Goal: Information Seeking & Learning: Learn about a topic

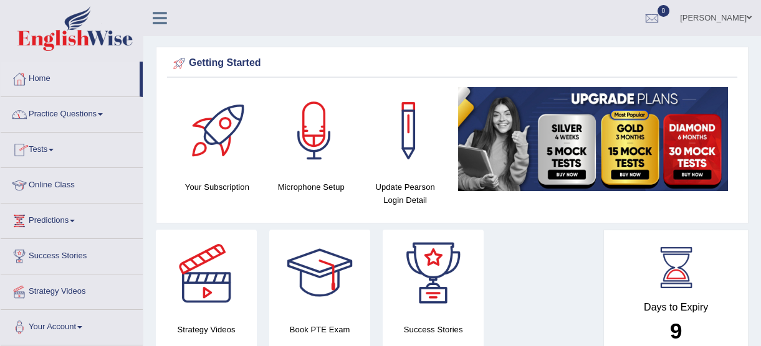
click at [87, 112] on link "Practice Questions" at bounding box center [72, 112] width 142 height 31
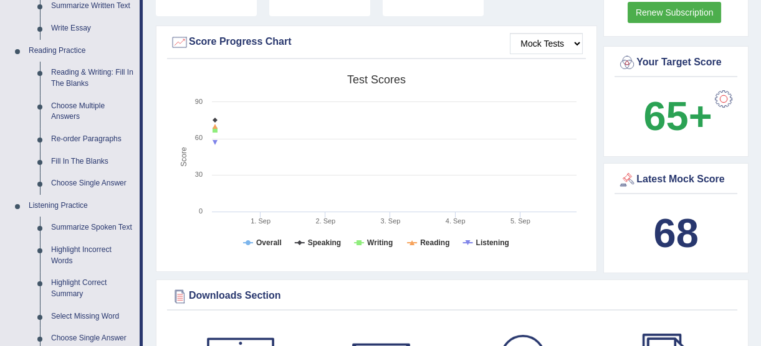
scroll to position [327, 0]
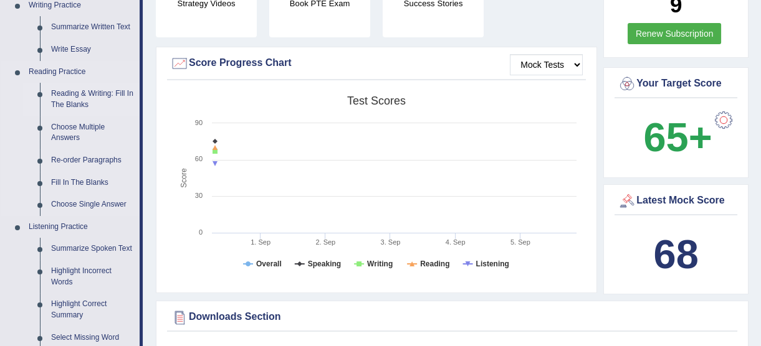
click at [110, 93] on link "Reading & Writing: Fill In The Blanks" at bounding box center [92, 99] width 94 height 33
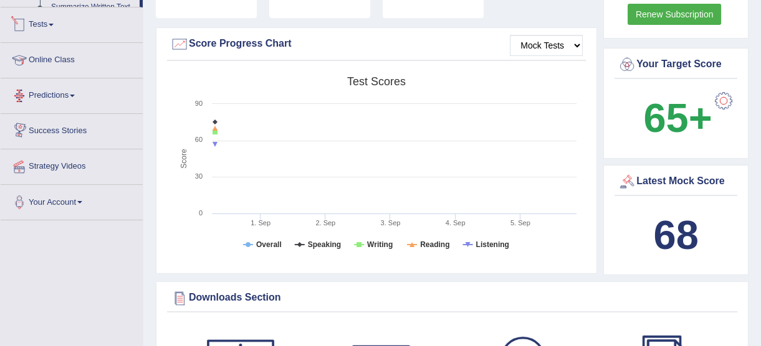
scroll to position [810, 0]
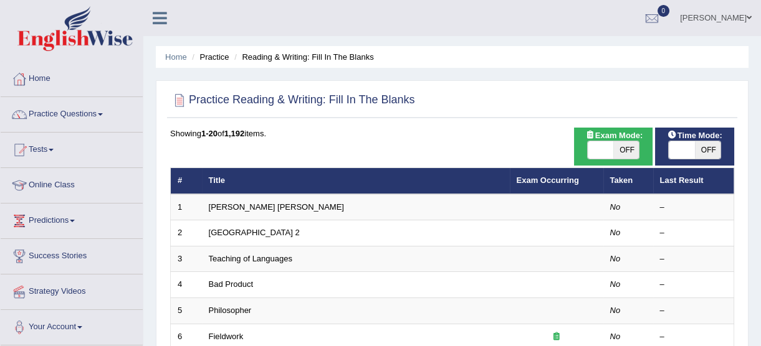
click at [621, 151] on span "OFF" at bounding box center [626, 149] width 26 height 17
checkbox input "true"
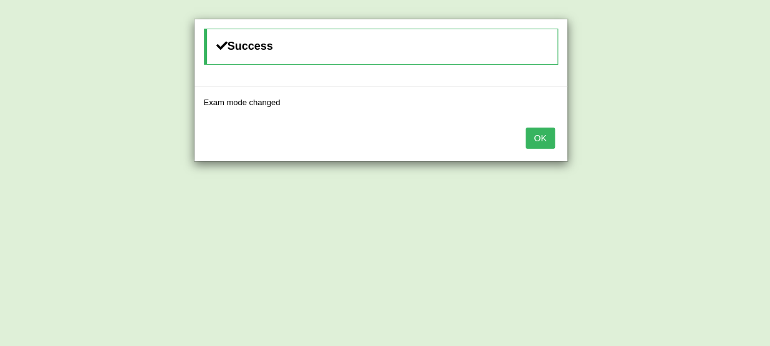
click at [545, 135] on button "OK" at bounding box center [539, 138] width 29 height 21
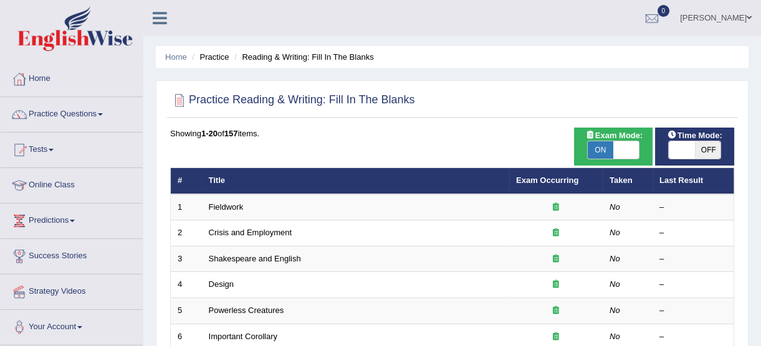
click at [706, 146] on span "OFF" at bounding box center [708, 149] width 26 height 17
checkbox input "true"
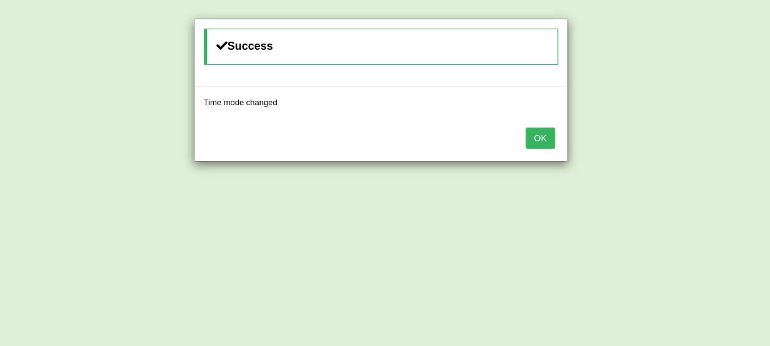
click at [545, 141] on button "OK" at bounding box center [539, 138] width 29 height 21
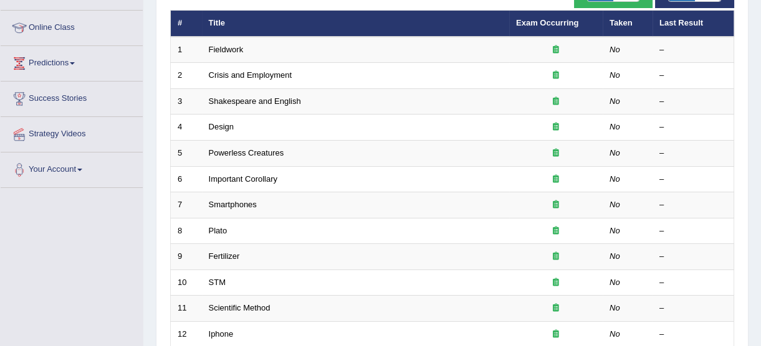
scroll to position [181, 0]
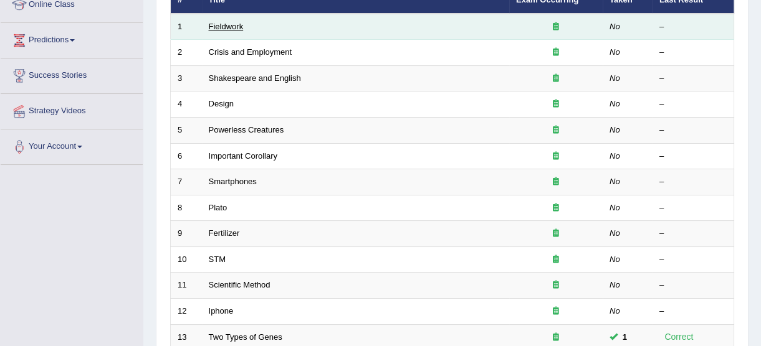
click at [229, 25] on link "Fieldwork" at bounding box center [226, 26] width 35 height 9
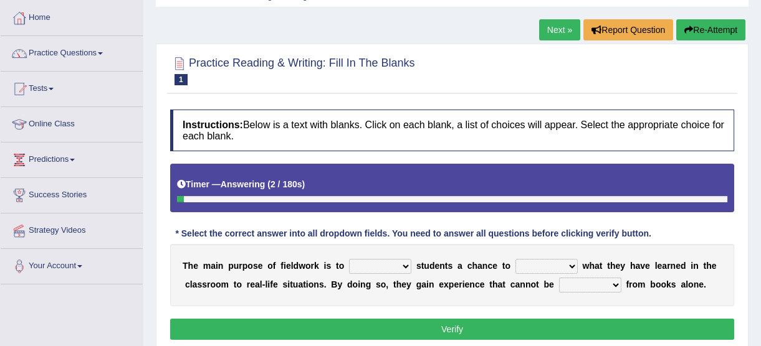
scroll to position [114, 0]
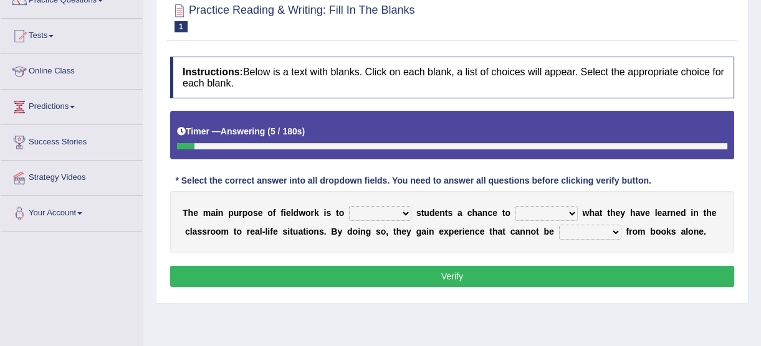
click at [384, 216] on select "resemble stow rave offer" at bounding box center [380, 213] width 62 height 15
select select "offer"
click at [349, 206] on select "resemble stow rave offer" at bounding box center [380, 213] width 62 height 15
click at [550, 210] on select "compare align apply dismount" at bounding box center [546, 213] width 62 height 15
select select "compare"
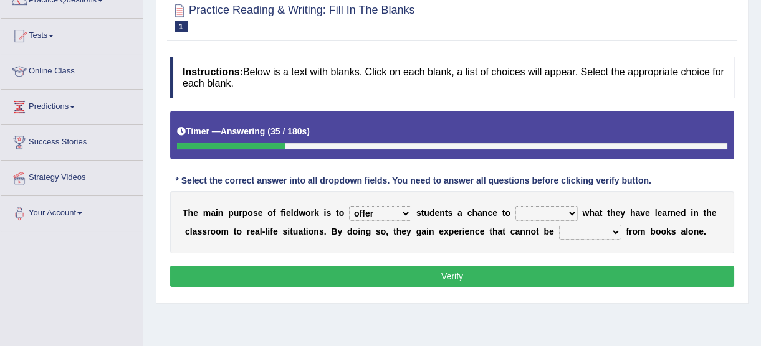
click at [515, 206] on select "compare align apply dismount" at bounding box center [546, 213] width 62 height 15
click at [559, 231] on select "originated prepared obtained touted" at bounding box center [590, 232] width 62 height 15
select select "obtained"
click at [559, 225] on select "originated prepared obtained touted" at bounding box center [590, 232] width 62 height 15
click at [544, 262] on div "Instructions: Below is a text with blanks. Click on each blank, a list of choic…" at bounding box center [452, 173] width 570 height 247
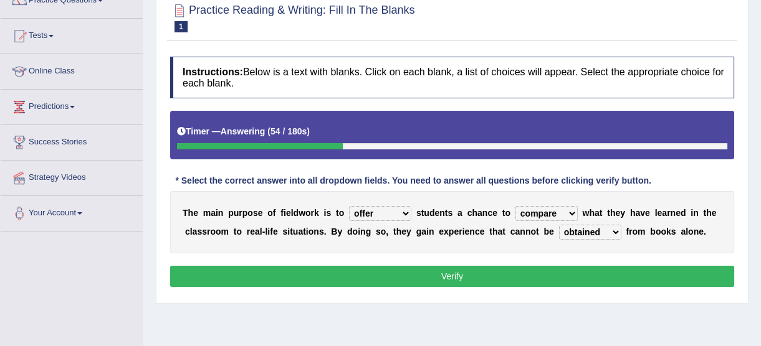
click at [548, 275] on button "Verify" at bounding box center [452, 276] width 564 height 21
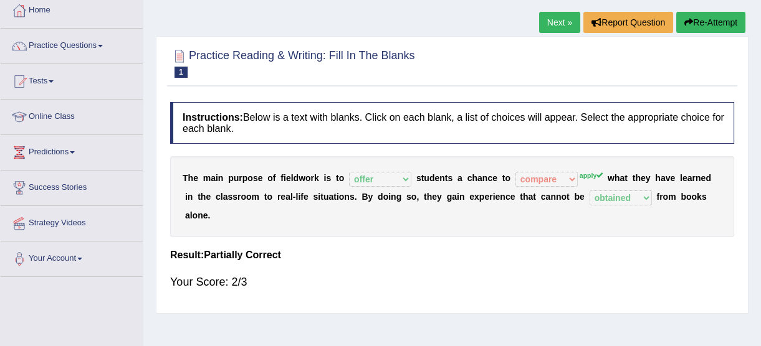
scroll to position [46, 0]
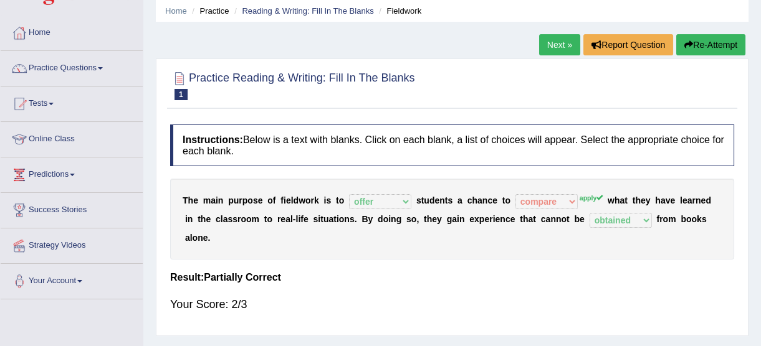
click at [558, 44] on link "Next »" at bounding box center [559, 44] width 41 height 21
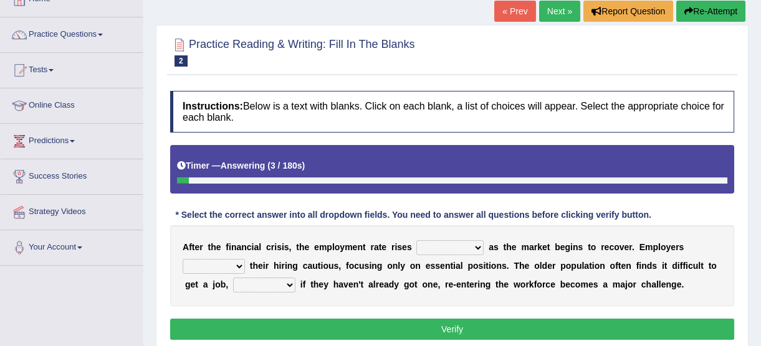
scroll to position [81, 0]
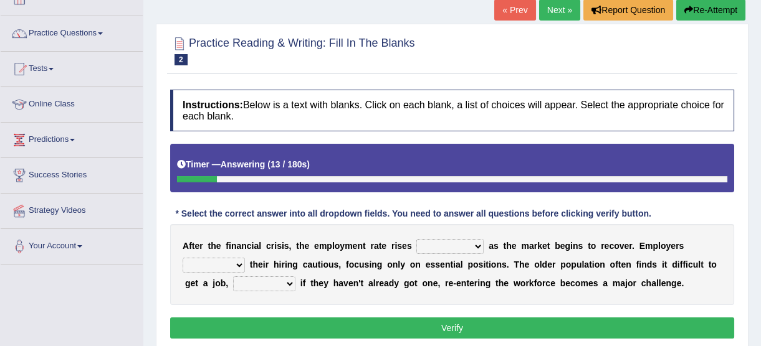
click at [458, 244] on select "normally conversely strenuously sharply" at bounding box center [449, 246] width 67 height 15
select select "sharply"
click at [416, 239] on select "normally conversely strenuously sharply" at bounding box center [449, 246] width 67 height 15
click at [245, 258] on select "keeping kept keep are kept" at bounding box center [214, 265] width 62 height 15
select select "keeping"
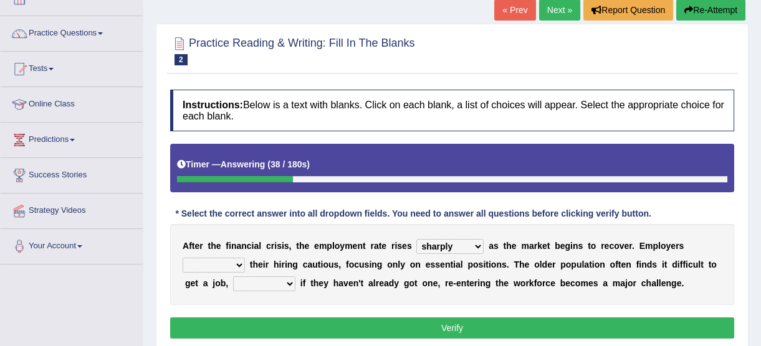
click at [245, 258] on select "keeping kept keep are kept" at bounding box center [214, 265] width 62 height 15
click at [233, 277] on select "although while then because" at bounding box center [264, 284] width 62 height 15
select select "because"
click at [233, 277] on select "although while then because" at bounding box center [264, 284] width 62 height 15
click at [233, 288] on select "although while then because" at bounding box center [264, 284] width 62 height 15
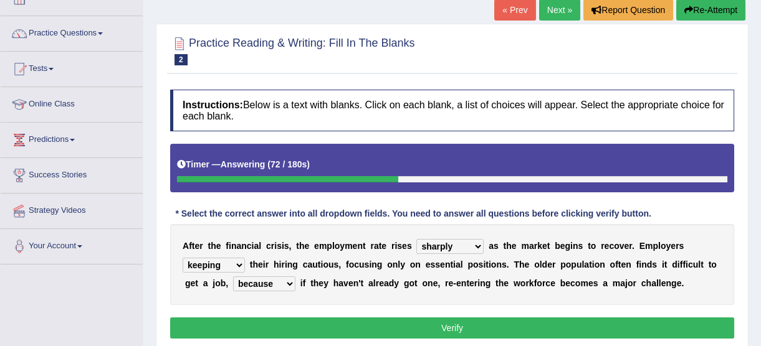
click at [275, 332] on button "Verify" at bounding box center [452, 328] width 564 height 21
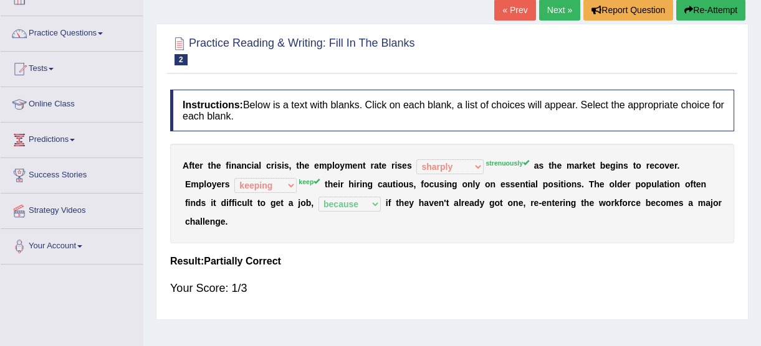
drag, startPoint x: 733, startPoint y: 0, endPoint x: 756, endPoint y: 45, distance: 50.7
click at [756, 45] on div "Home Practice Reading & Writing: Fill In The Blanks Crisis and Employment « Pre…" at bounding box center [452, 230] width 618 height 623
click at [631, 69] on div "Practice Reading & Writing: Fill In The Blanks 2 Crisis and Employment" at bounding box center [452, 53] width 570 height 44
click at [560, 14] on link "Next »" at bounding box center [559, 9] width 41 height 21
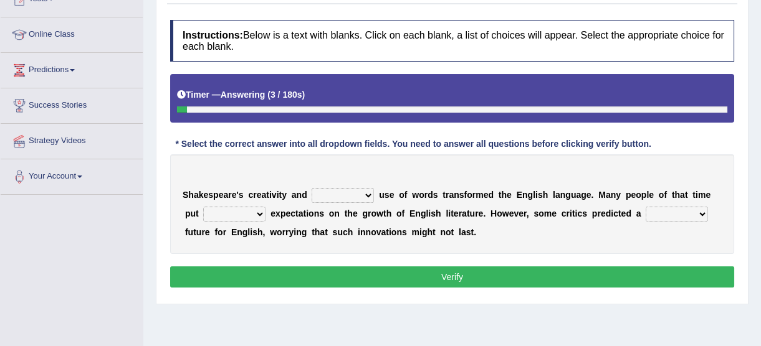
scroll to position [152, 0]
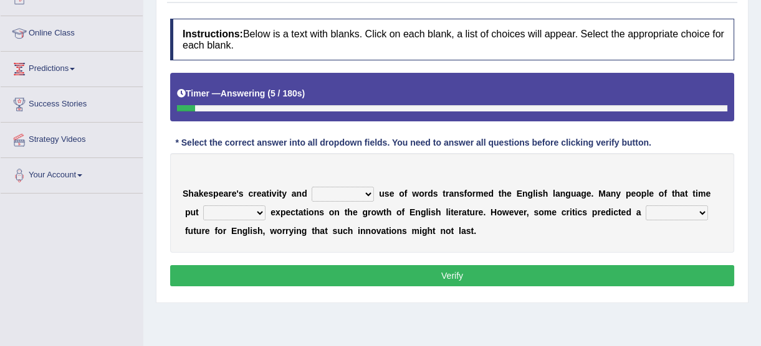
click at [346, 193] on select "idealized intensive fancied inventive" at bounding box center [343, 194] width 62 height 15
select select "intensive"
click at [312, 187] on select "idealized intensive fancied inventive" at bounding box center [343, 194] width 62 height 15
click at [226, 214] on select "wide much high more" at bounding box center [234, 213] width 62 height 15
select select "high"
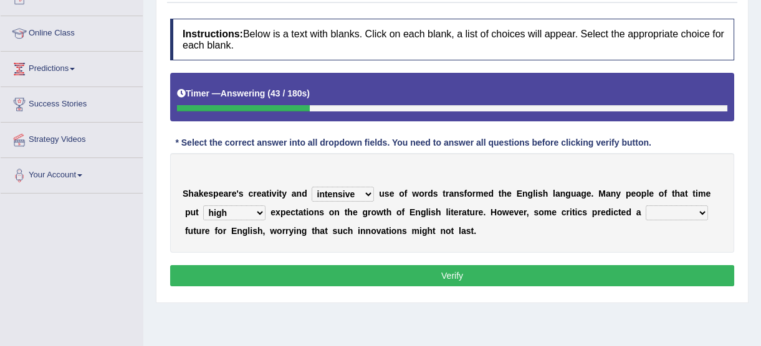
click at [203, 206] on select "wide much high more" at bounding box center [234, 213] width 62 height 15
click at [646, 211] on select "monetary promising irresistible daunting" at bounding box center [677, 213] width 62 height 15
select select "promising"
click at [646, 206] on select "monetary promising irresistible daunting" at bounding box center [677, 213] width 62 height 15
click at [590, 278] on button "Verify" at bounding box center [452, 275] width 564 height 21
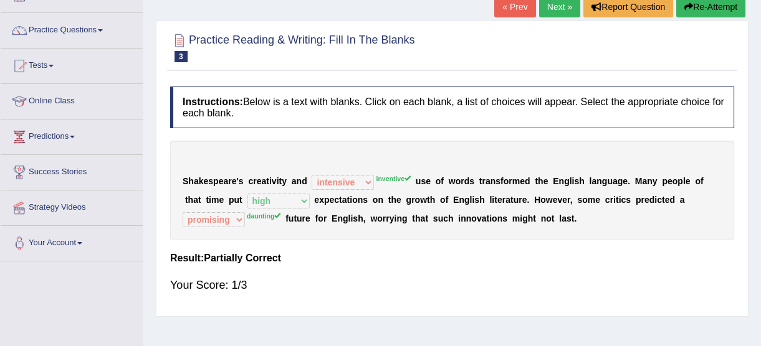
scroll to position [62, 0]
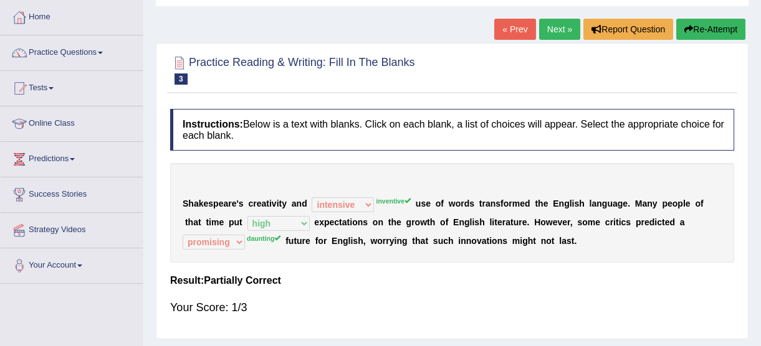
click at [566, 36] on link "Next »" at bounding box center [559, 29] width 41 height 21
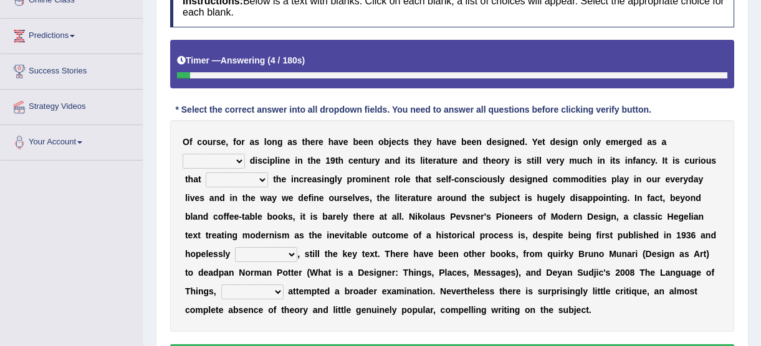
scroll to position [188, 0]
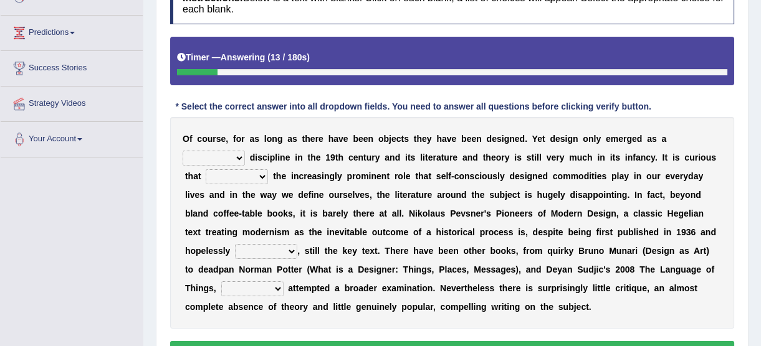
click at [245, 151] on select "bilateral ubiquitous foremost dedicated" at bounding box center [214, 158] width 62 height 15
select select "ubiquitous"
click at [245, 151] on select "bilateral ubiquitous foremost dedicated" at bounding box center [214, 158] width 62 height 15
click at [268, 169] on select "since despite within through" at bounding box center [237, 176] width 62 height 15
select select "despite"
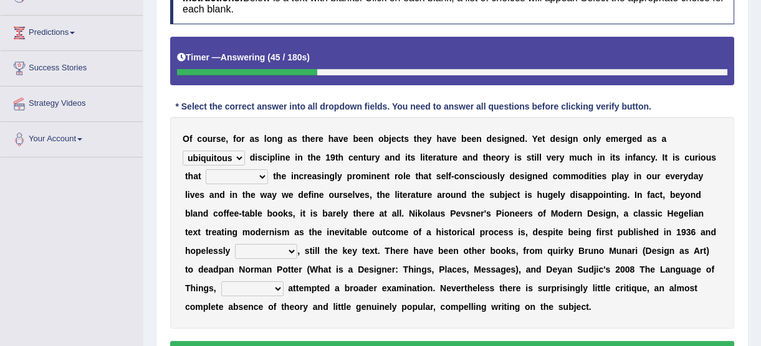
click at [268, 169] on select "since despite within through" at bounding box center [237, 176] width 62 height 15
click at [297, 244] on select "dates dating date dated" at bounding box center [266, 251] width 62 height 15
select select "dated"
click at [297, 244] on select "dates dating date dated" at bounding box center [266, 251] width 62 height 15
click at [284, 282] on select "which then however as" at bounding box center [252, 289] width 62 height 15
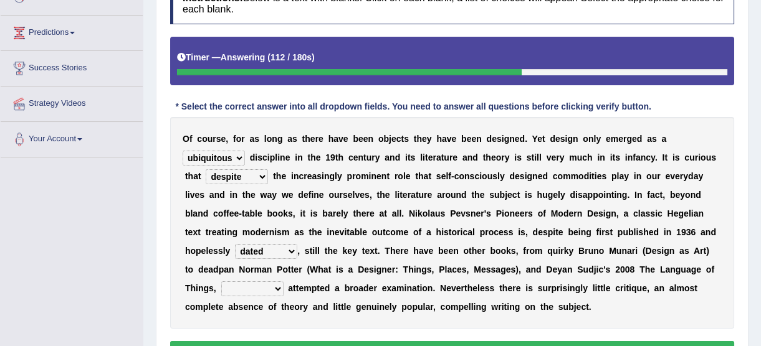
select select "then"
click at [284, 282] on select "which then however as" at bounding box center [252, 289] width 62 height 15
click at [486, 341] on button "Verify" at bounding box center [452, 351] width 564 height 21
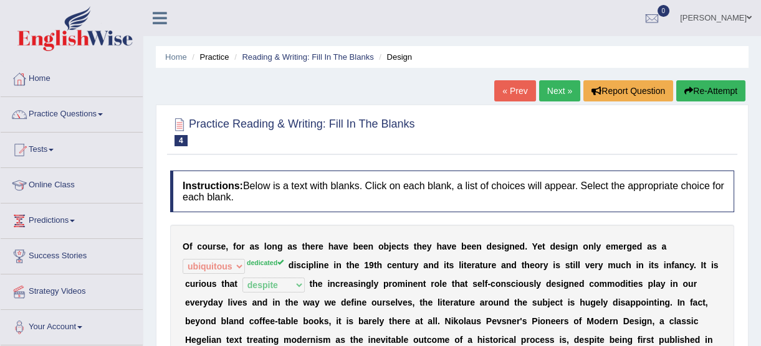
scroll to position [0, 0]
click at [293, 54] on link "Reading & Writing: Fill In The Blanks" at bounding box center [307, 56] width 131 height 9
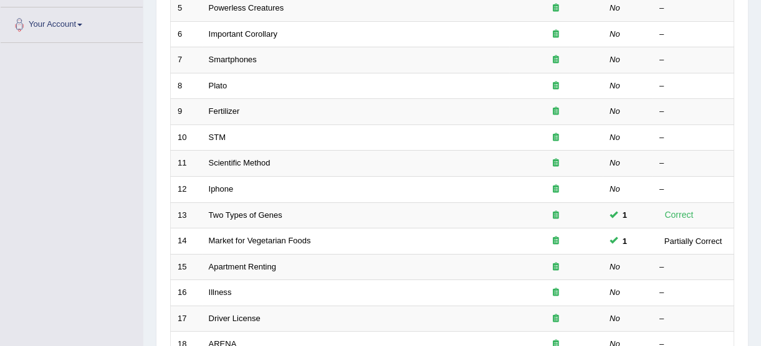
scroll to position [477, 0]
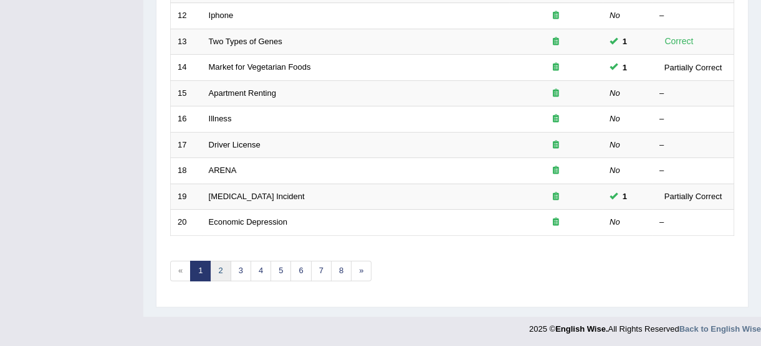
click at [221, 267] on link "2" at bounding box center [220, 271] width 21 height 21
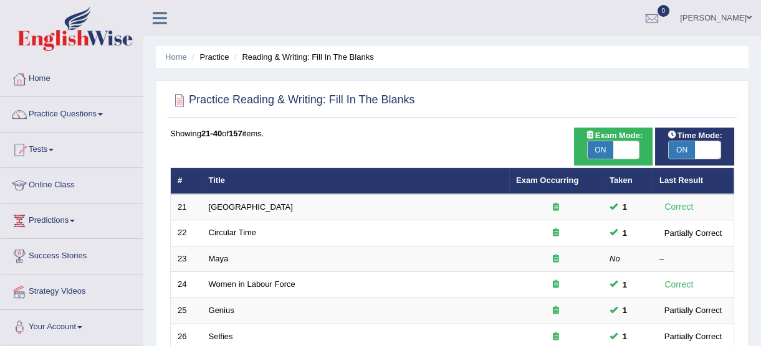
click at [50, 115] on link "Practice Questions" at bounding box center [72, 112] width 142 height 31
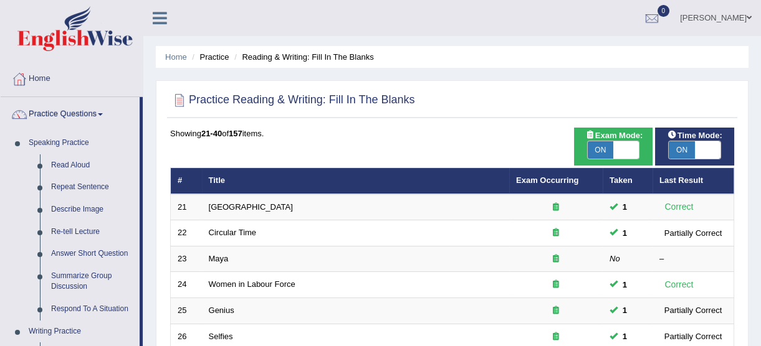
scroll to position [303, 0]
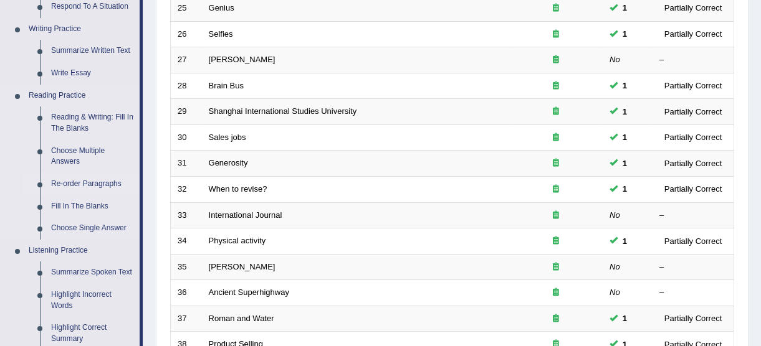
click at [96, 181] on link "Re-order Paragraphs" at bounding box center [92, 184] width 94 height 22
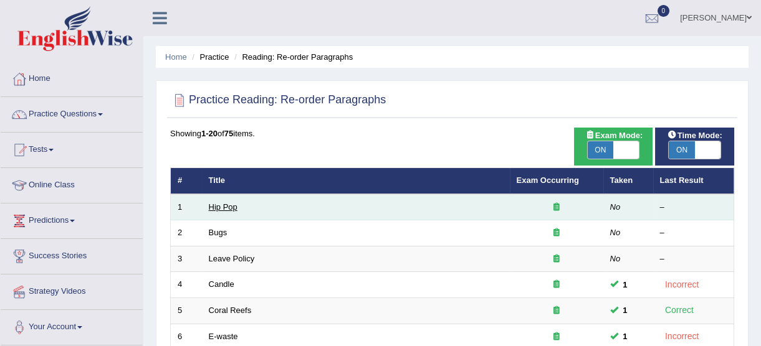
click at [236, 208] on link "Hip Pop" at bounding box center [223, 207] width 29 height 9
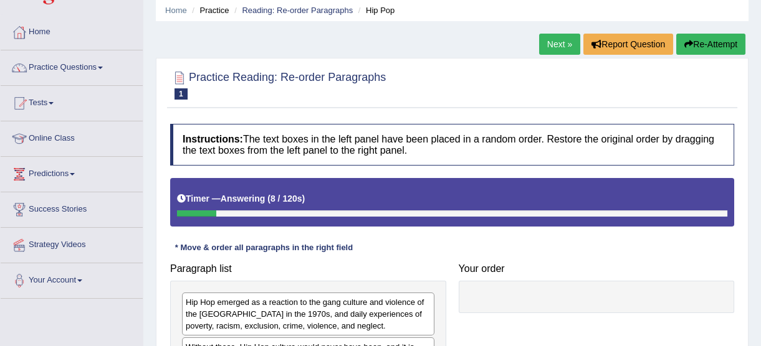
scroll to position [46, 0]
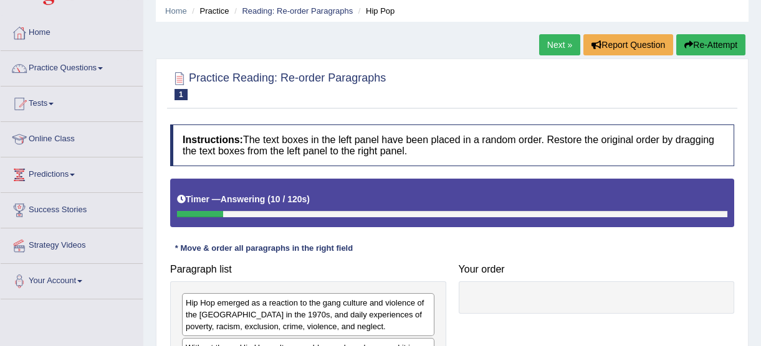
click at [555, 40] on link "Next »" at bounding box center [559, 44] width 41 height 21
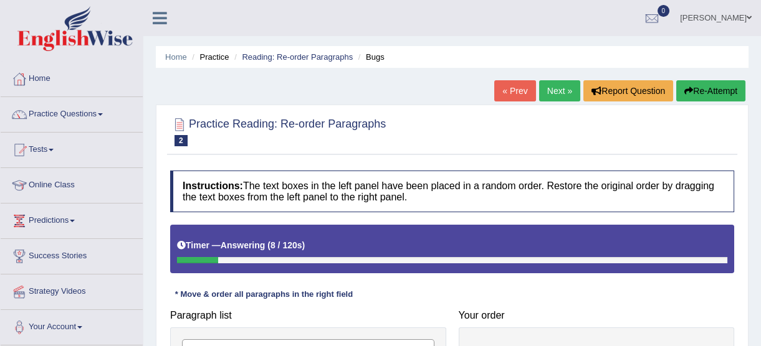
click at [564, 92] on link "Next »" at bounding box center [559, 90] width 41 height 21
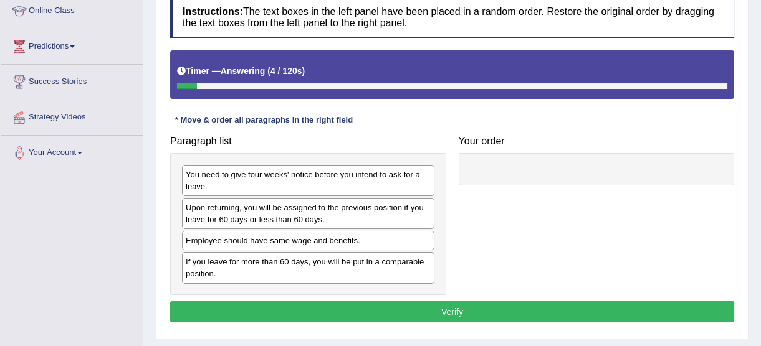
scroll to position [181, 0]
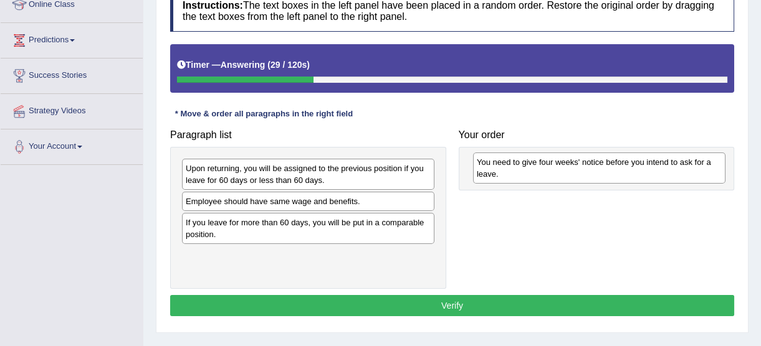
drag, startPoint x: 382, startPoint y: 182, endPoint x: 673, endPoint y: 174, distance: 291.1
click at [673, 175] on div "You need to give four weeks' notice before you intend to ask for a leave." at bounding box center [599, 168] width 252 height 31
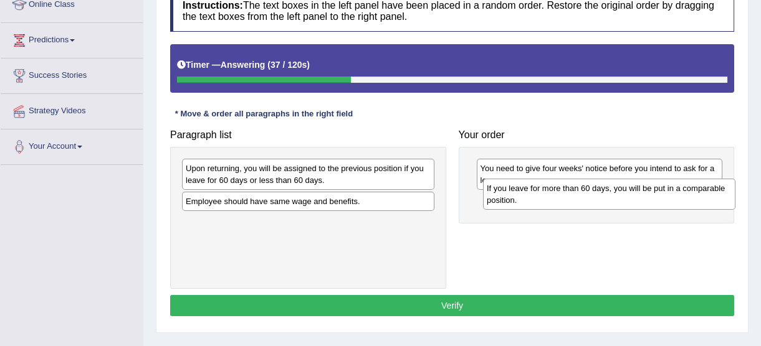
drag, startPoint x: 378, startPoint y: 227, endPoint x: 683, endPoint y: 193, distance: 306.6
click at [683, 193] on div "If you leave for more than 60 days, you will be put in a comparable position." at bounding box center [609, 194] width 252 height 31
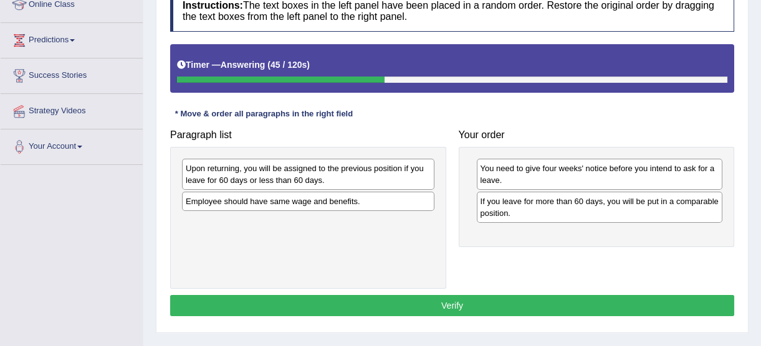
click at [402, 179] on div "Upon returning, you will be assigned to the previous position if you leave for …" at bounding box center [308, 174] width 252 height 31
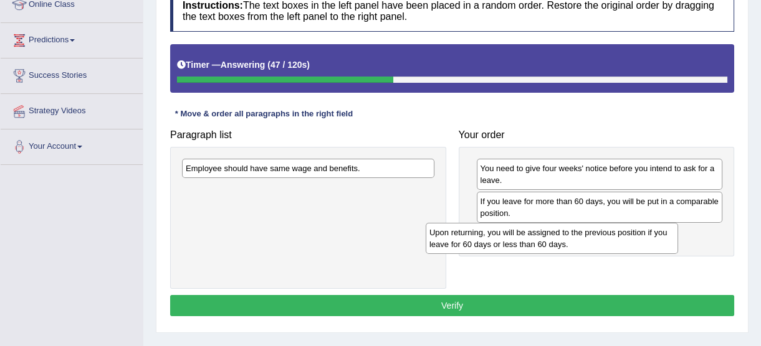
drag, startPoint x: 402, startPoint y: 179, endPoint x: 655, endPoint y: 239, distance: 260.1
click at [655, 239] on div "Upon returning, you will be assigned to the previous position if you leave for …" at bounding box center [552, 238] width 252 height 31
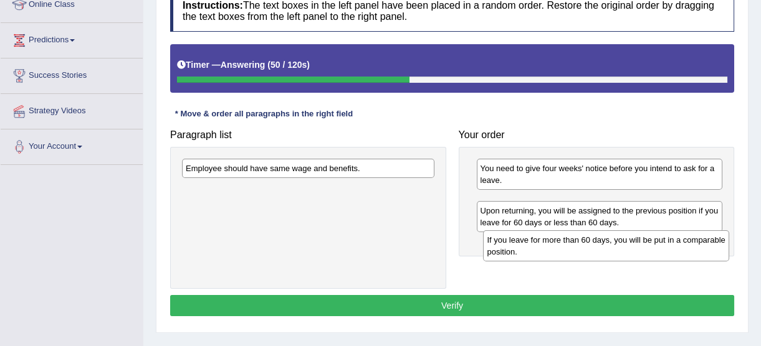
drag, startPoint x: 618, startPoint y: 199, endPoint x: 625, endPoint y: 240, distance: 41.1
click at [625, 239] on div "If you leave for more than 60 days, you will be put in a comparable position." at bounding box center [606, 246] width 246 height 31
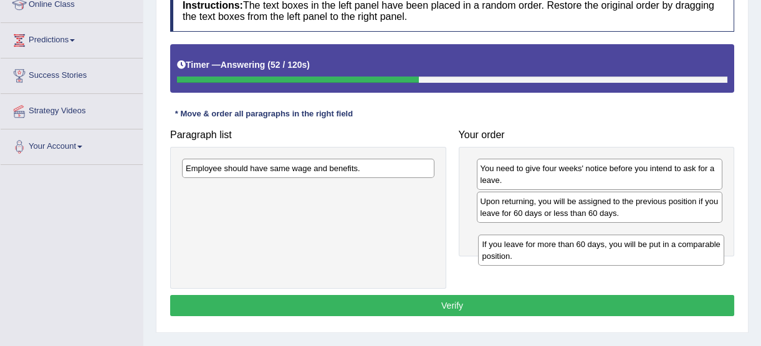
drag, startPoint x: 611, startPoint y: 212, endPoint x: 613, endPoint y: 255, distance: 43.7
click at [613, 255] on div "If you leave for more than 60 days, you will be put in a comparable position." at bounding box center [601, 250] width 246 height 31
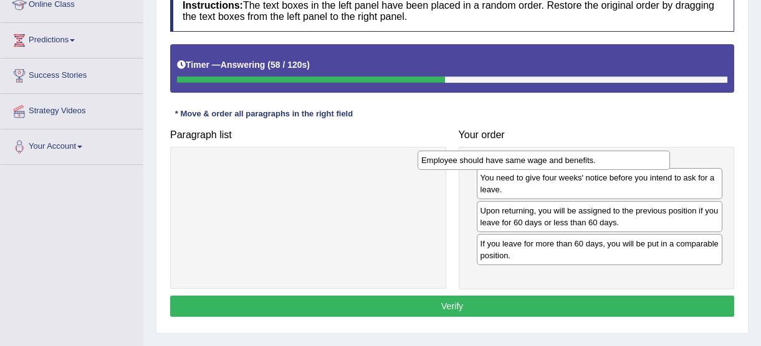
drag, startPoint x: 370, startPoint y: 165, endPoint x: 606, endPoint y: 156, distance: 236.3
click at [606, 156] on div "Employee should have same wage and benefits." at bounding box center [544, 160] width 252 height 19
click at [618, 155] on div "Paragraph list Employee should have same wage and benefits. Correct order You n…" at bounding box center [452, 206] width 576 height 166
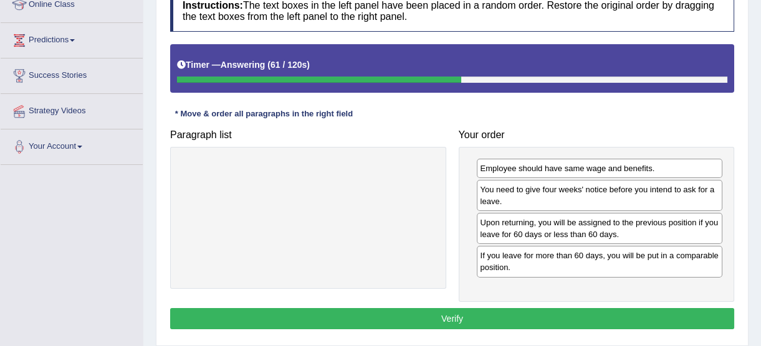
click at [457, 310] on button "Verify" at bounding box center [452, 318] width 564 height 21
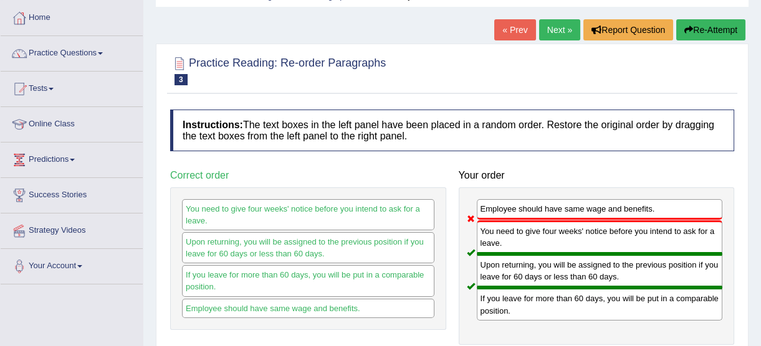
scroll to position [57, 0]
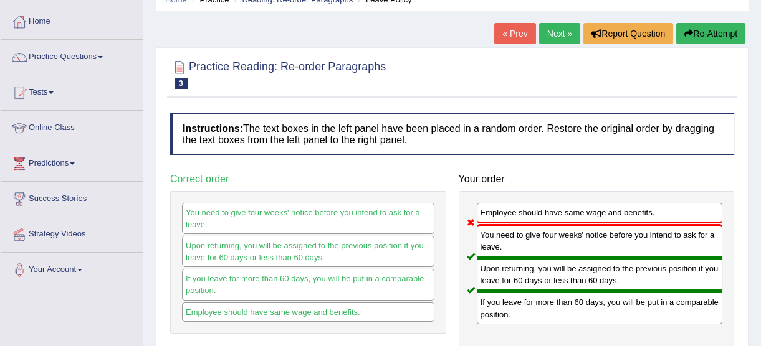
click at [563, 31] on link "Next »" at bounding box center [559, 33] width 41 height 21
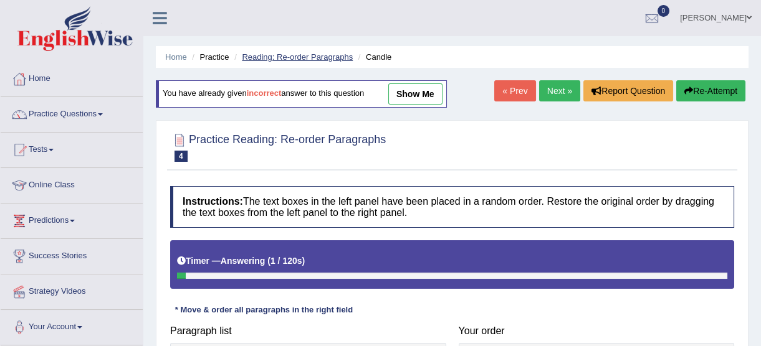
click at [331, 56] on link "Reading: Re-order Paragraphs" at bounding box center [297, 56] width 111 height 9
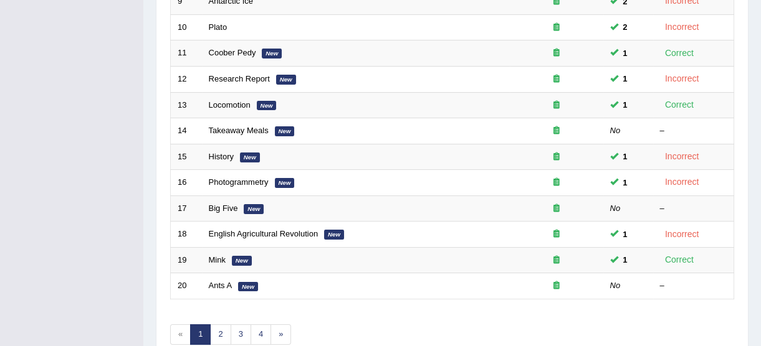
scroll to position [456, 0]
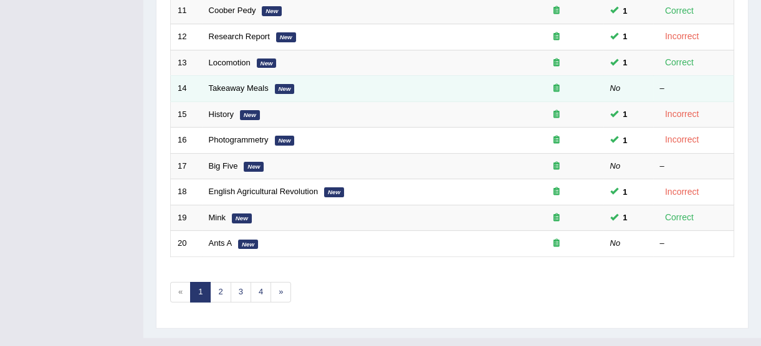
click at [241, 93] on td "Takeaway Meals New" at bounding box center [356, 89] width 308 height 26
click at [244, 85] on link "Takeaway Meals" at bounding box center [239, 88] width 60 height 9
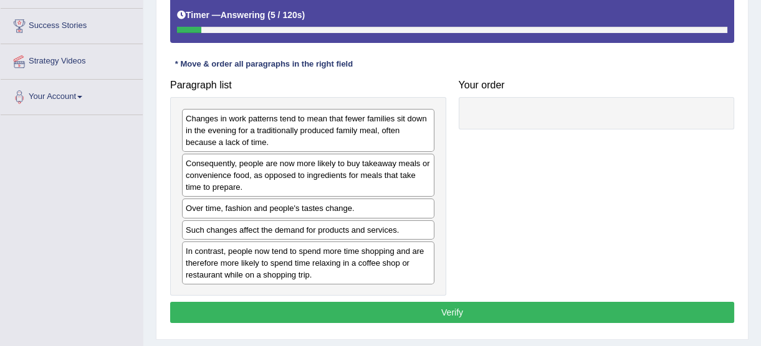
scroll to position [233, 0]
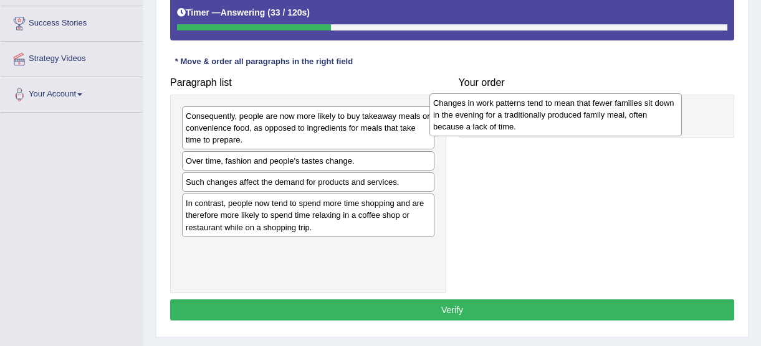
drag, startPoint x: 393, startPoint y: 116, endPoint x: 644, endPoint y: 104, distance: 251.4
click at [644, 104] on div "Changes in work patterns tend to mean that fewer families sit down in the eveni…" at bounding box center [555, 114] width 252 height 43
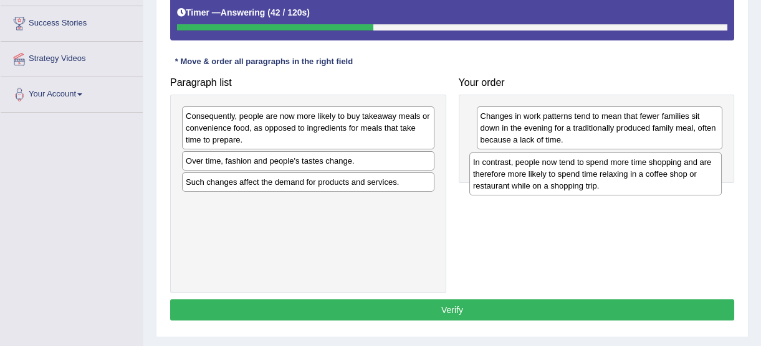
drag, startPoint x: 300, startPoint y: 222, endPoint x: 608, endPoint y: 175, distance: 311.4
click at [608, 175] on div "In contrast, people now tend to spend more time shopping and are therefore more…" at bounding box center [595, 174] width 252 height 43
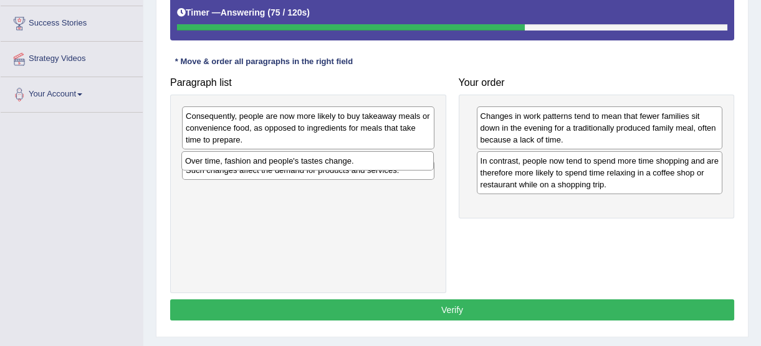
click at [357, 157] on div "Over time, fashion and people's tastes change." at bounding box center [307, 160] width 252 height 19
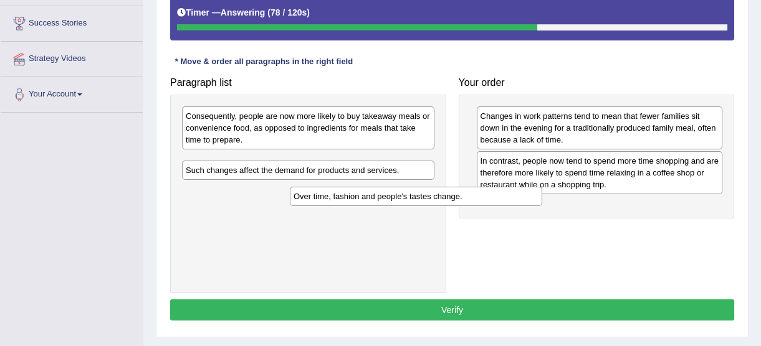
drag, startPoint x: 373, startPoint y: 161, endPoint x: 480, endPoint y: 197, distance: 113.5
click at [480, 197] on div "Over time, fashion and people's tastes change." at bounding box center [416, 196] width 252 height 19
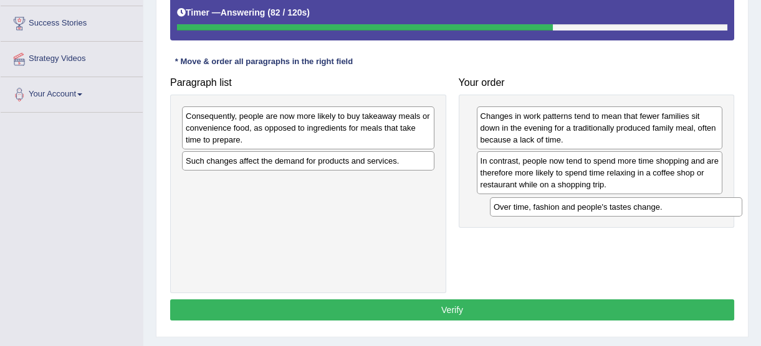
drag, startPoint x: 388, startPoint y: 164, endPoint x: 704, endPoint y: 206, distance: 318.7
click at [704, 206] on div "Over time, fashion and people's tastes change." at bounding box center [616, 207] width 252 height 19
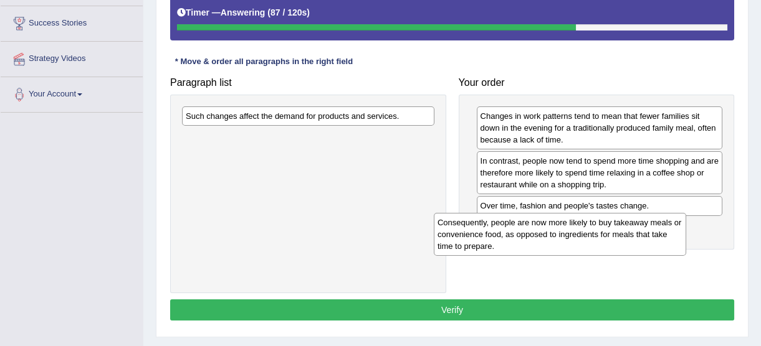
drag, startPoint x: 391, startPoint y: 121, endPoint x: 674, endPoint y: 224, distance: 301.8
click at [669, 227] on div "Consequently, people are now more likely to buy takeaway meals or convenience f…" at bounding box center [560, 234] width 252 height 43
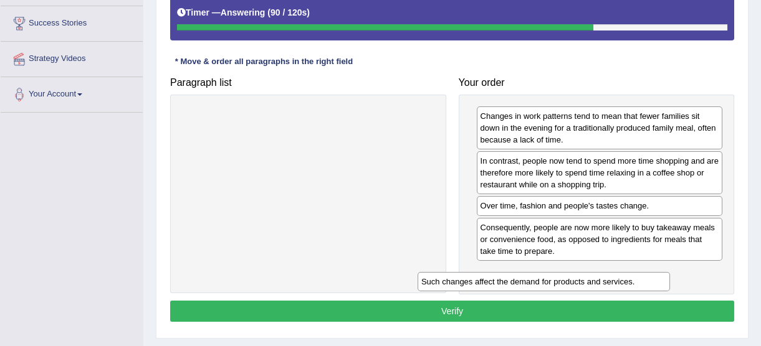
drag, startPoint x: 348, startPoint y: 112, endPoint x: 584, endPoint y: 278, distance: 288.5
click at [584, 278] on div "Such changes affect the demand for products and services." at bounding box center [544, 281] width 252 height 19
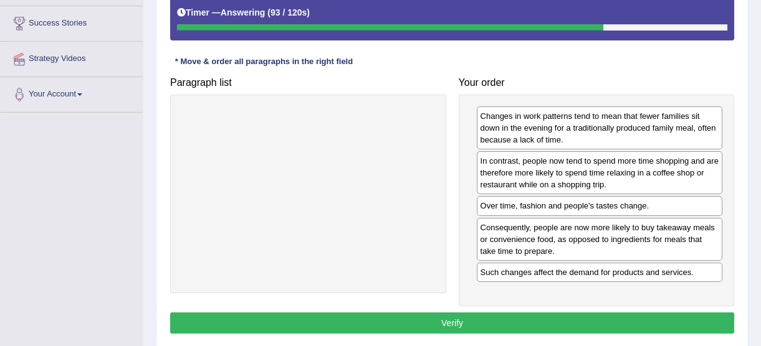
click at [466, 314] on button "Verify" at bounding box center [452, 323] width 564 height 21
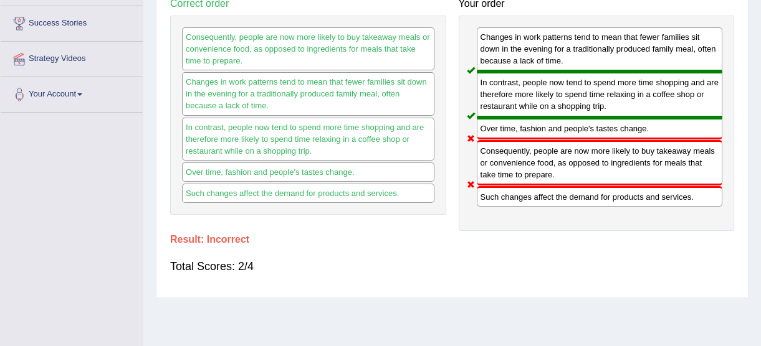
scroll to position [0, 0]
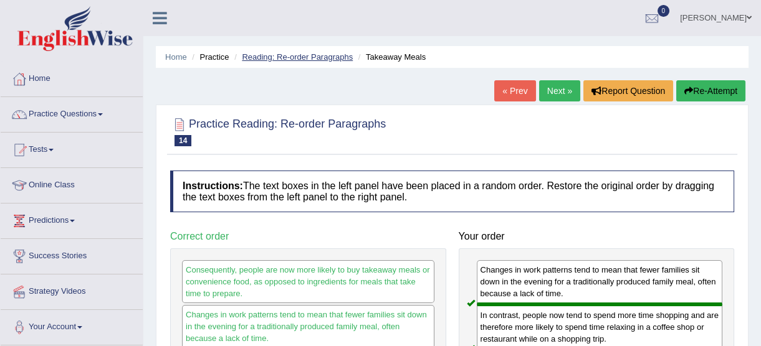
click at [311, 59] on link "Reading: Re-order Paragraphs" at bounding box center [297, 56] width 111 height 9
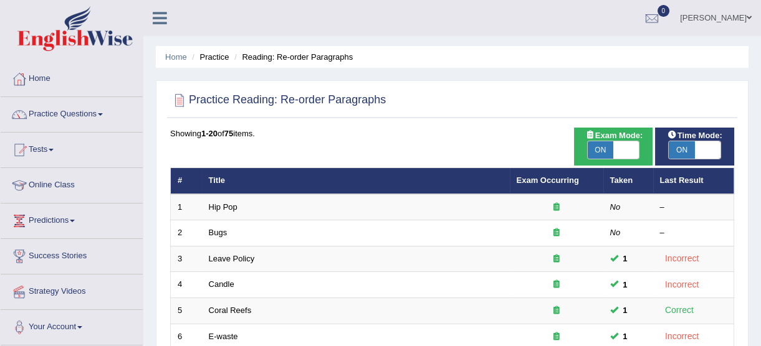
scroll to position [303, 0]
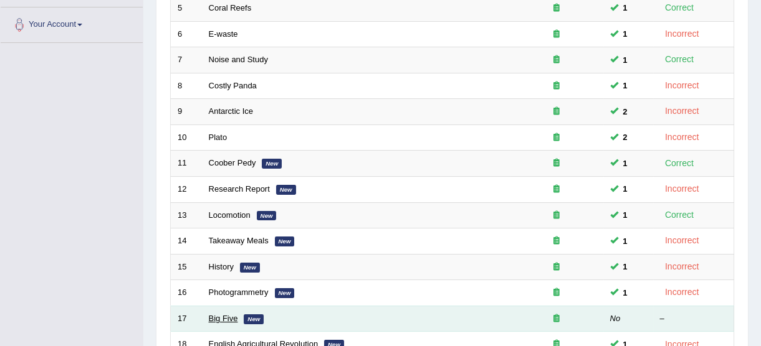
click at [226, 321] on link "Big Five" at bounding box center [223, 318] width 29 height 9
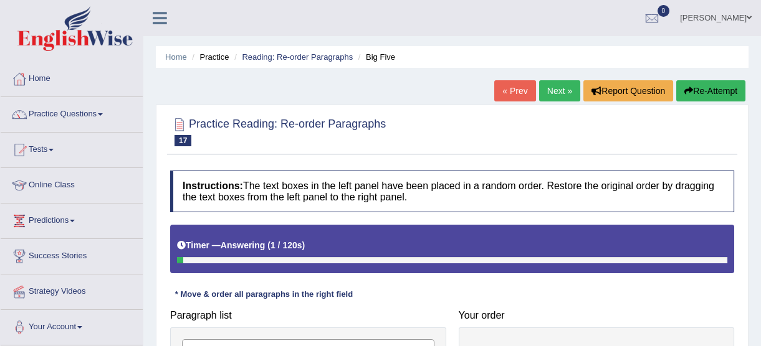
scroll to position [303, 0]
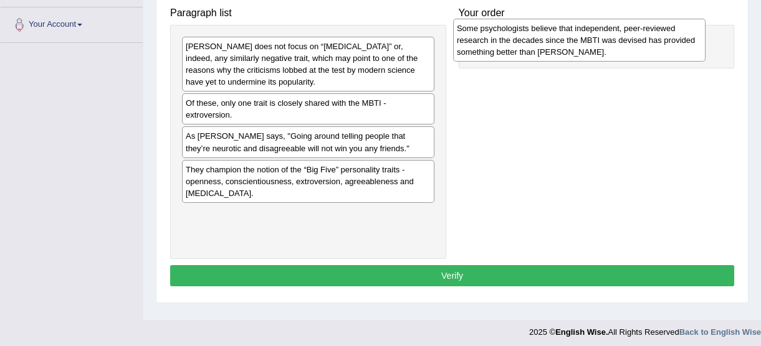
drag, startPoint x: 360, startPoint y: 113, endPoint x: 635, endPoint y: 38, distance: 285.0
click at [635, 38] on div "Some psychologists believe that independent, peer-reviewed research in the deca…" at bounding box center [579, 40] width 252 height 43
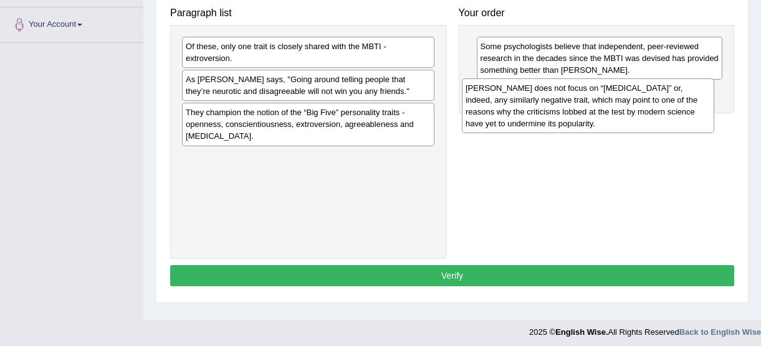
drag, startPoint x: 336, startPoint y: 75, endPoint x: 616, endPoint y: 118, distance: 283.0
click at [616, 118] on div "Myers-Briggs does not focus on “neuroticism” or, indeed, any similarly negative…" at bounding box center [588, 106] width 252 height 55
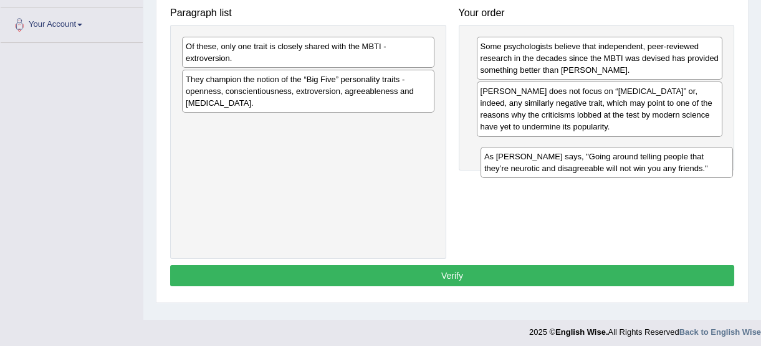
drag, startPoint x: 380, startPoint y: 93, endPoint x: 680, endPoint y: 170, distance: 310.1
click at [680, 170] on div "As Adam Grant says, "Going around telling people that they’re neurotic and disa…" at bounding box center [606, 162] width 252 height 31
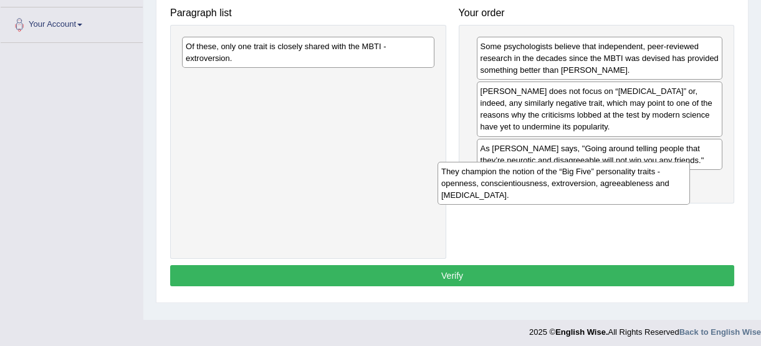
drag, startPoint x: 384, startPoint y: 92, endPoint x: 641, endPoint y: 184, distance: 272.8
click at [641, 184] on div "They champion the notion of the “Big Five” personality traits - openness, consc…" at bounding box center [563, 183] width 252 height 43
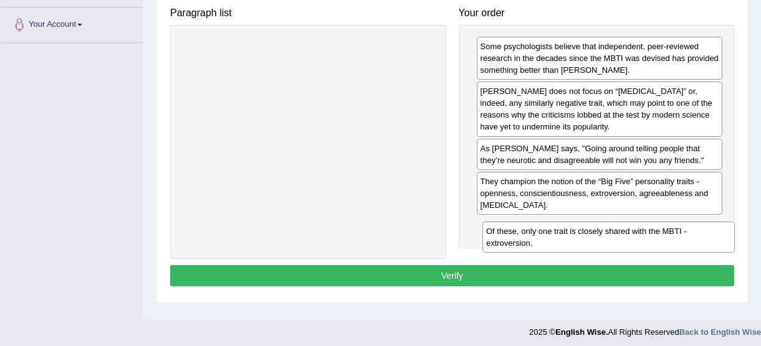
drag, startPoint x: 311, startPoint y: 47, endPoint x: 616, endPoint y: 231, distance: 356.4
click at [616, 231] on div "Of these, only one trait is closely shared with the MBTI - extroversion." at bounding box center [608, 237] width 252 height 31
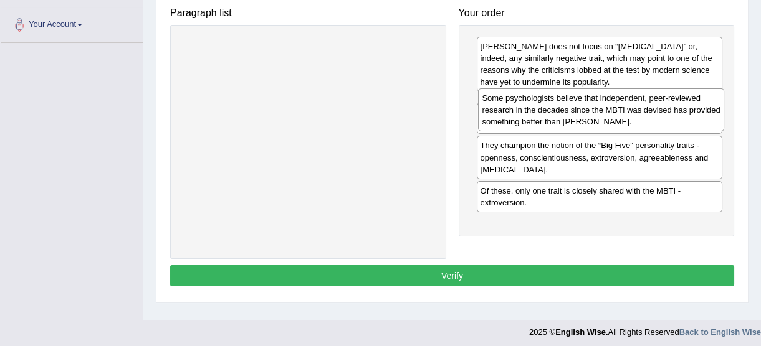
drag, startPoint x: 593, startPoint y: 62, endPoint x: 594, endPoint y: 117, distance: 54.9
click at [594, 116] on div "Some psychologists believe that independent, peer-reviewed research in the deca…" at bounding box center [601, 109] width 246 height 43
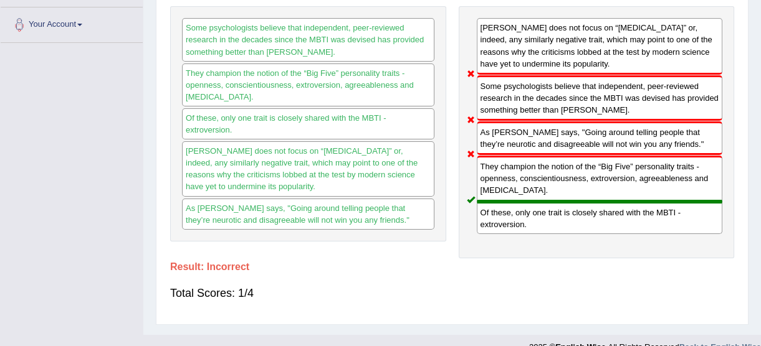
scroll to position [0, 0]
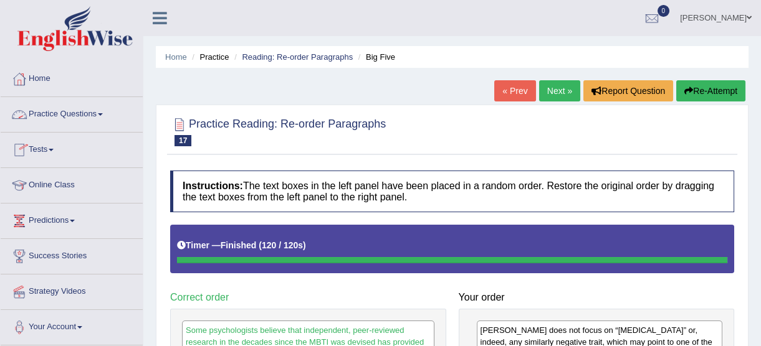
click at [92, 106] on link "Practice Questions" at bounding box center [72, 112] width 142 height 31
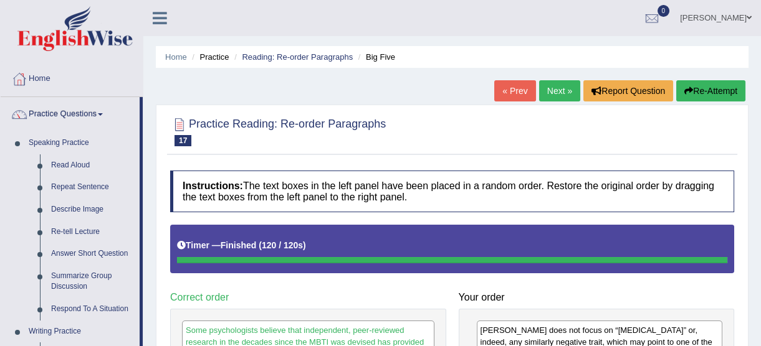
scroll to position [303, 0]
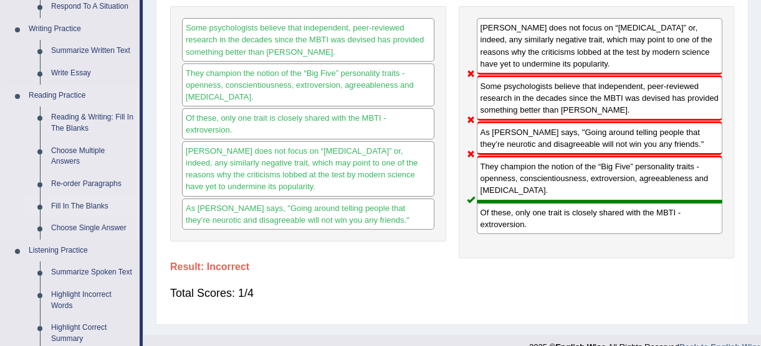
click at [100, 211] on link "Fill In The Blanks" at bounding box center [92, 207] width 94 height 22
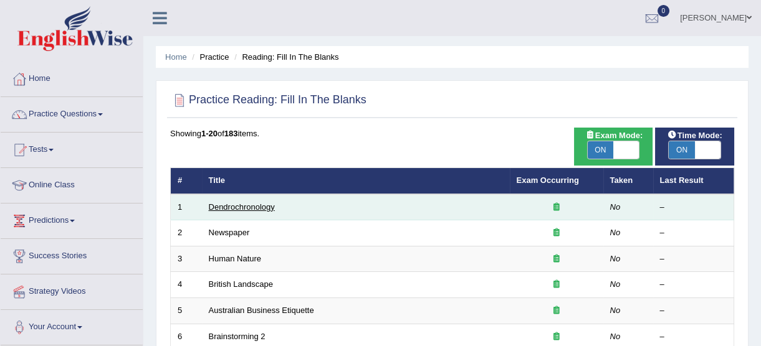
click at [260, 209] on link "Dendrochronology" at bounding box center [242, 207] width 66 height 9
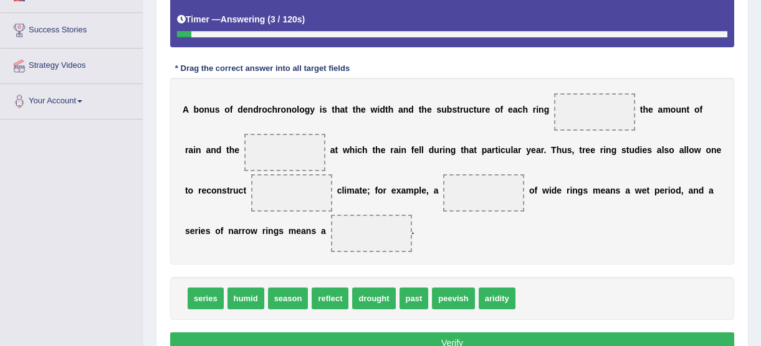
scroll to position [229, 0]
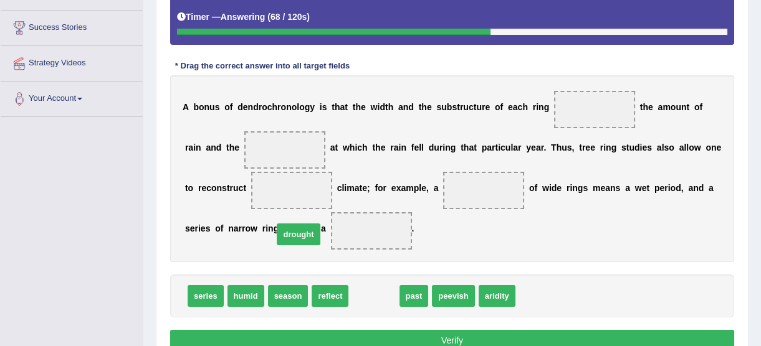
drag, startPoint x: 362, startPoint y: 295, endPoint x: 284, endPoint y: 231, distance: 100.9
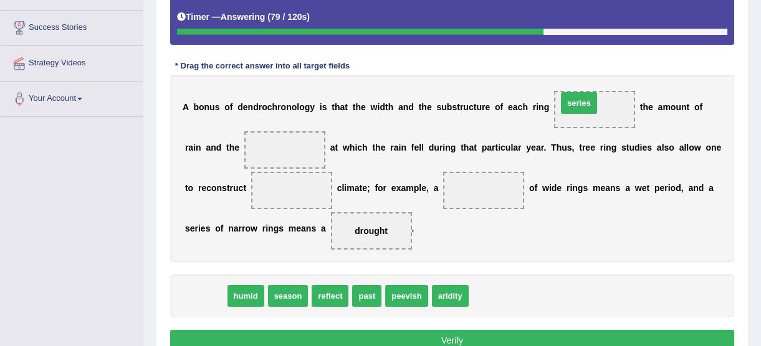
drag, startPoint x: 199, startPoint y: 295, endPoint x: 574, endPoint y: 102, distance: 421.1
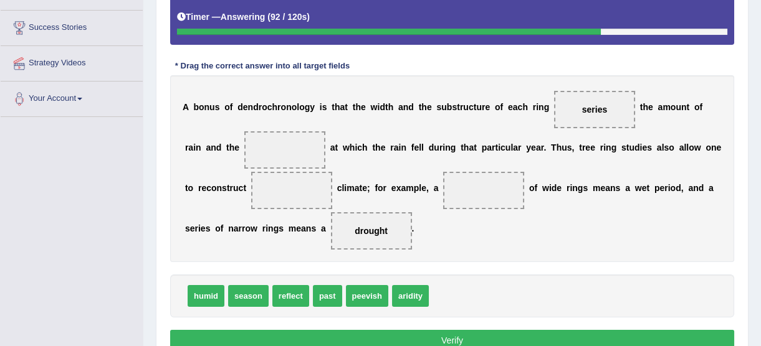
click at [331, 237] on span "drought" at bounding box center [371, 230] width 81 height 37
drag, startPoint x: 399, startPoint y: 295, endPoint x: 246, endPoint y: 139, distance: 218.1
drag, startPoint x: 251, startPoint y: 292, endPoint x: 247, endPoint y: 180, distance: 112.2
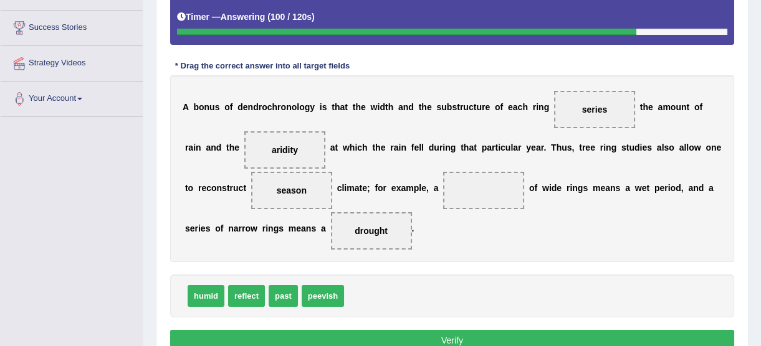
drag, startPoint x: 246, startPoint y: 174, endPoint x: 262, endPoint y: 136, distance: 41.6
click at [262, 138] on div "A b o n u s o f d e n d r o c h r o n o l o g y i s t h a t t h e w i d t h a n…" at bounding box center [452, 168] width 564 height 187
click at [262, 136] on span "aridity" at bounding box center [284, 149] width 81 height 37
drag, startPoint x: 227, startPoint y: 193, endPoint x: 245, endPoint y: 150, distance: 46.6
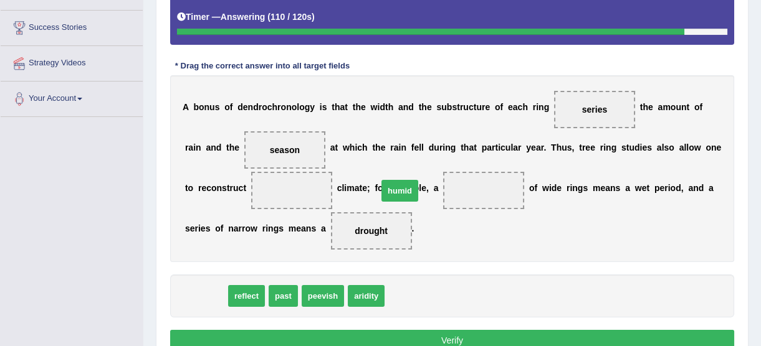
drag, startPoint x: 209, startPoint y: 289, endPoint x: 409, endPoint y: 181, distance: 227.2
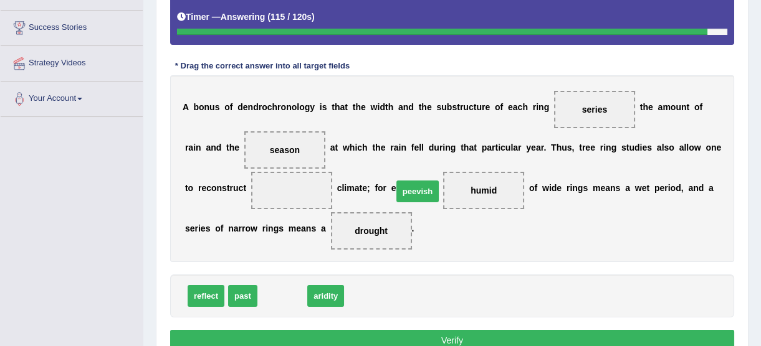
drag, startPoint x: 274, startPoint y: 292, endPoint x: 409, endPoint y: 187, distance: 171.4
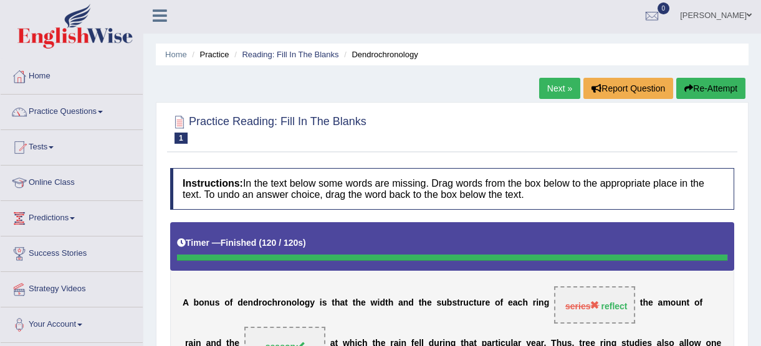
scroll to position [0, 0]
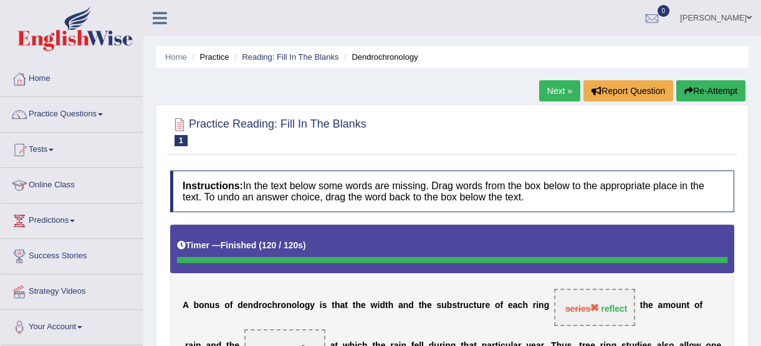
click at [562, 86] on link "Next »" at bounding box center [559, 90] width 41 height 21
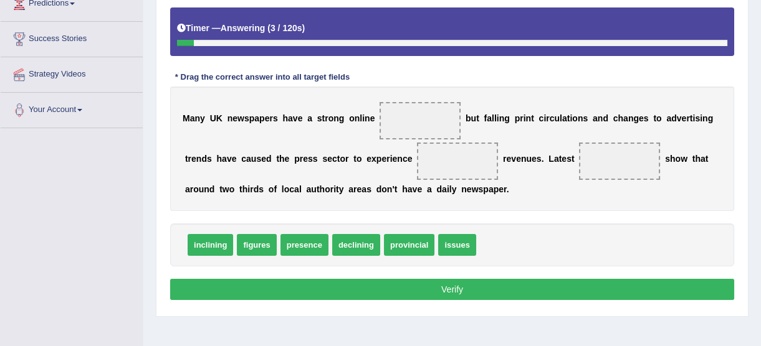
scroll to position [218, 0]
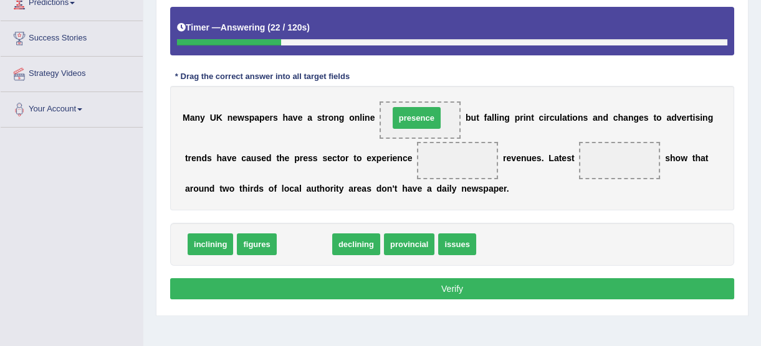
drag, startPoint x: 298, startPoint y: 246, endPoint x: 410, endPoint y: 119, distance: 168.7
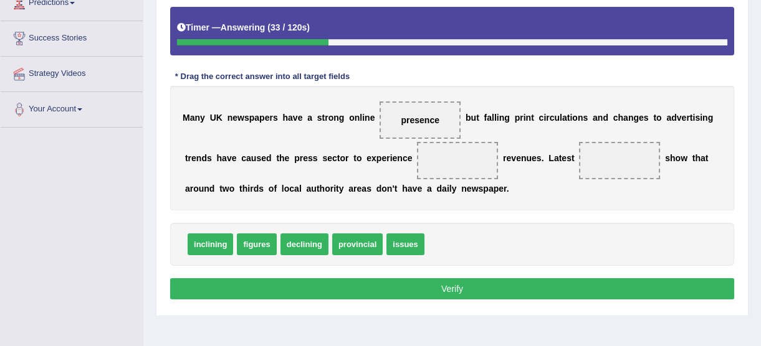
click at [305, 243] on span "declining" at bounding box center [304, 245] width 48 height 22
drag, startPoint x: 305, startPoint y: 243, endPoint x: 413, endPoint y: 158, distance: 137.5
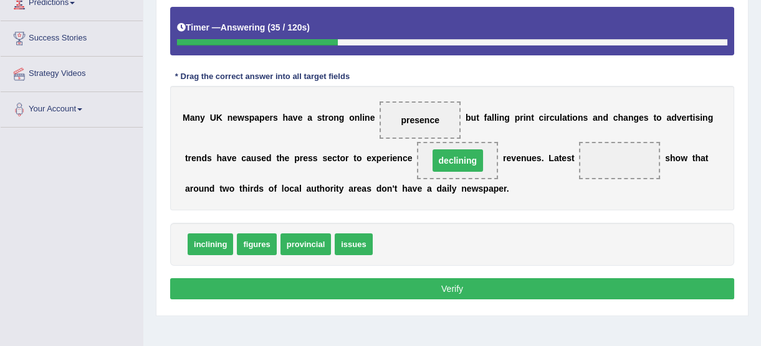
click at [432, 158] on span "declining" at bounding box center [457, 161] width 50 height 22
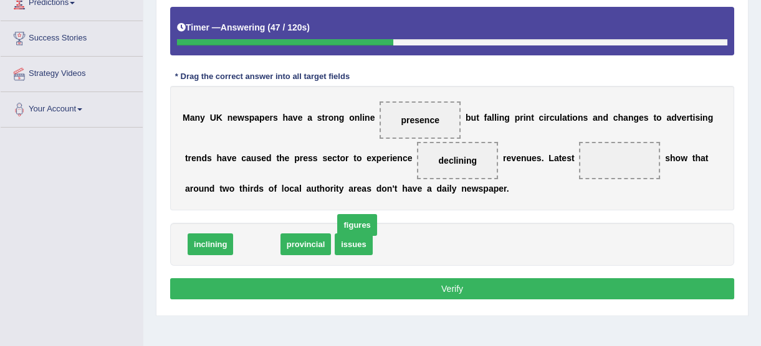
drag, startPoint x: 257, startPoint y: 243, endPoint x: 361, endPoint y: 223, distance: 106.0
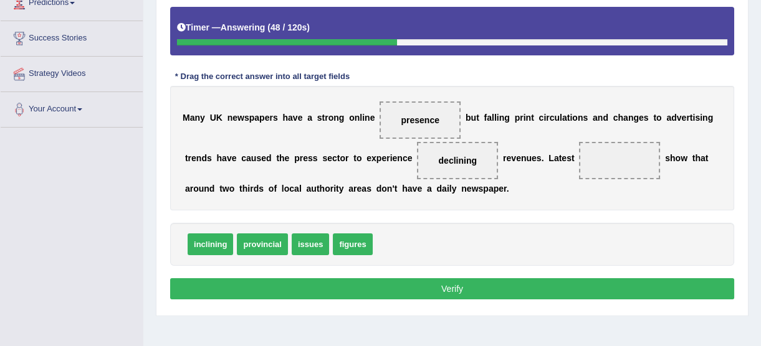
drag, startPoint x: 361, startPoint y: 223, endPoint x: 475, endPoint y: 194, distance: 117.1
click at [475, 194] on div "Instructions: In the text below some words are missing. Drag words from the box…" at bounding box center [452, 127] width 570 height 363
drag, startPoint x: 341, startPoint y: 244, endPoint x: 560, endPoint y: 163, distance: 233.5
click at [431, 290] on button "Verify" at bounding box center [452, 289] width 564 height 21
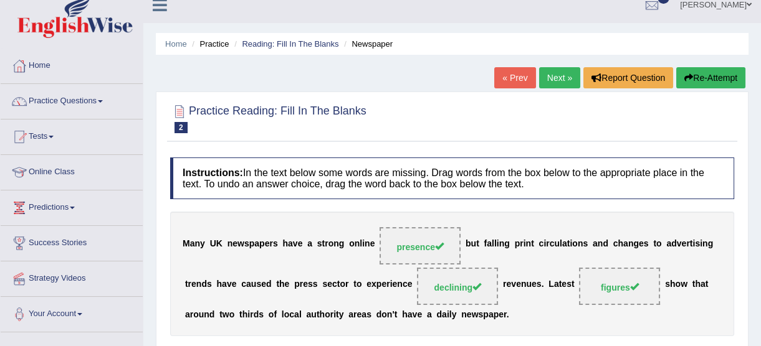
scroll to position [0, 0]
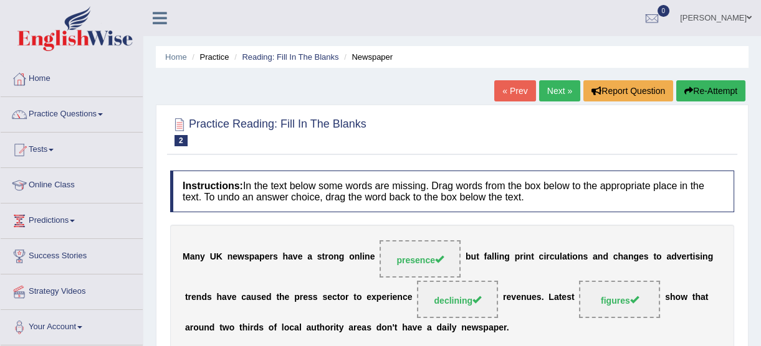
click at [557, 94] on link "Next »" at bounding box center [559, 90] width 41 height 21
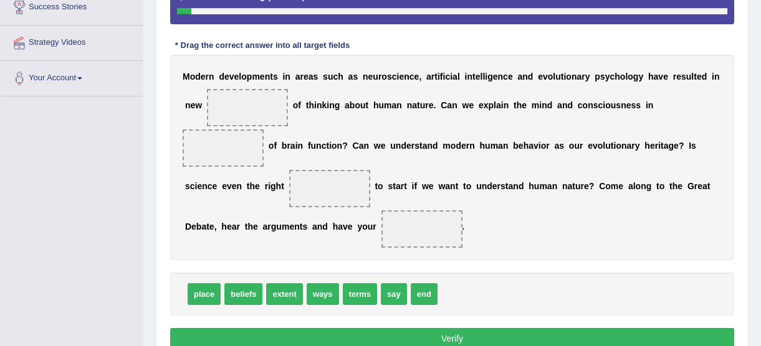
scroll to position [252, 0]
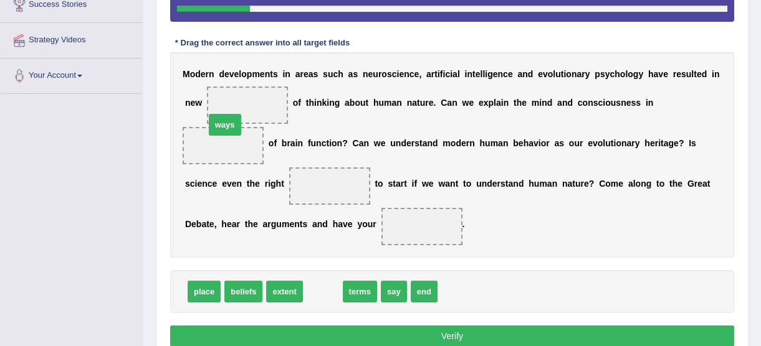
drag, startPoint x: 317, startPoint y: 264, endPoint x: 219, endPoint y: 98, distance: 193.0
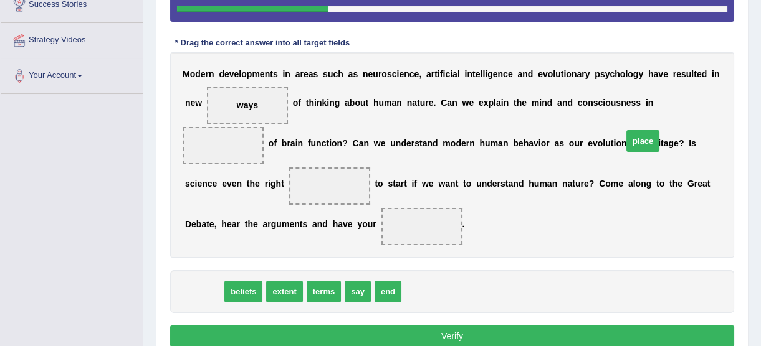
drag, startPoint x: 203, startPoint y: 267, endPoint x: 642, endPoint y: 117, distance: 463.9
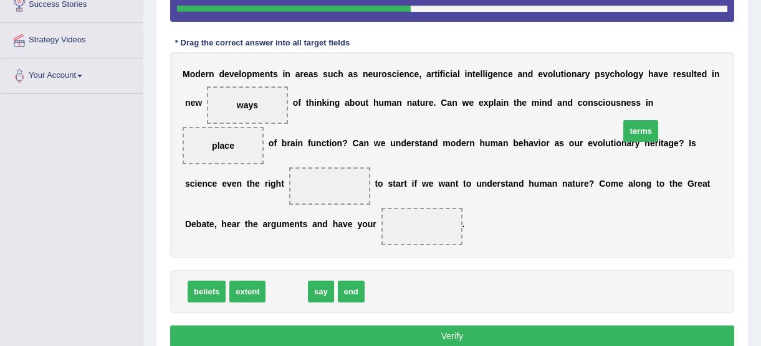
drag, startPoint x: 289, startPoint y: 265, endPoint x: 644, endPoint y: 104, distance: 389.9
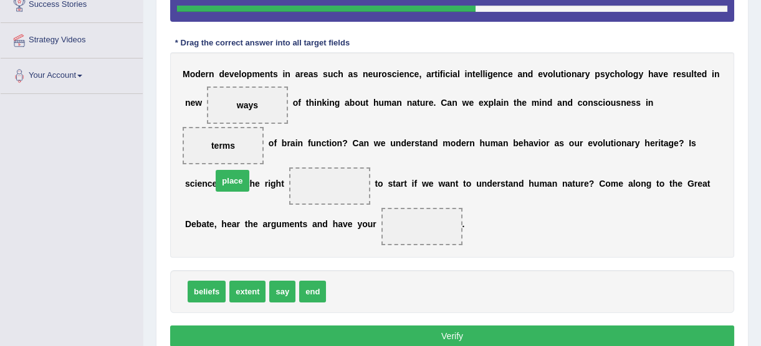
drag, startPoint x: 344, startPoint y: 271, endPoint x: 230, endPoint y: 160, distance: 159.1
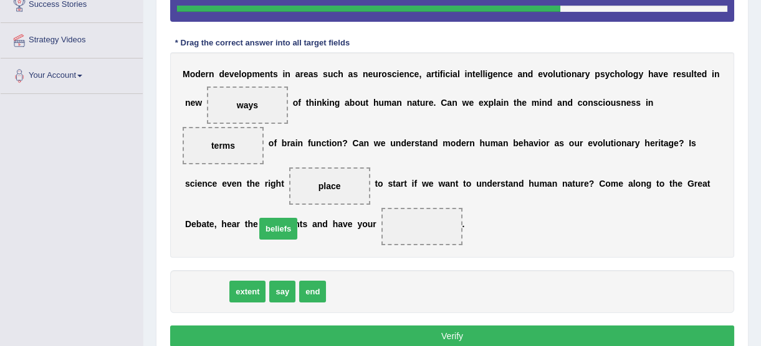
drag, startPoint x: 209, startPoint y: 270, endPoint x: 282, endPoint y: 206, distance: 96.7
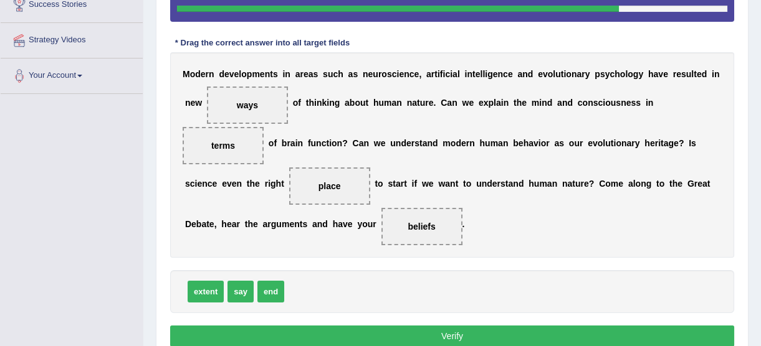
click at [418, 326] on button "Verify" at bounding box center [452, 336] width 564 height 21
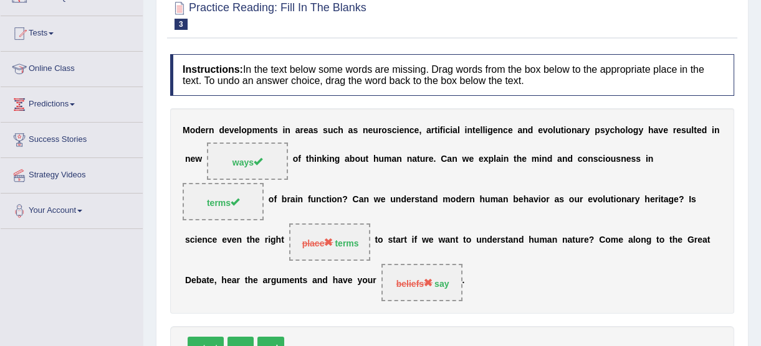
scroll to position [55, 0]
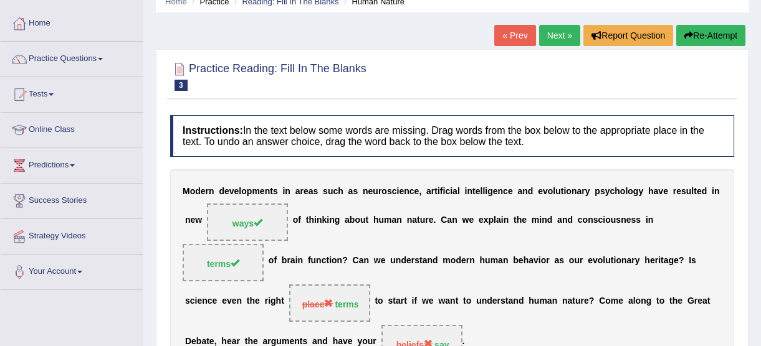
click at [550, 33] on link "Next »" at bounding box center [559, 35] width 41 height 21
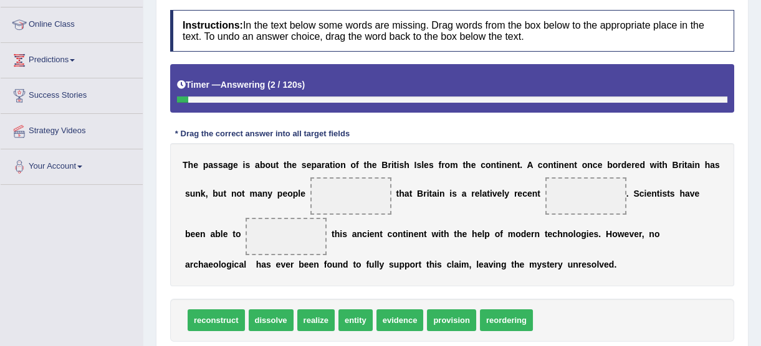
scroll to position [164, 0]
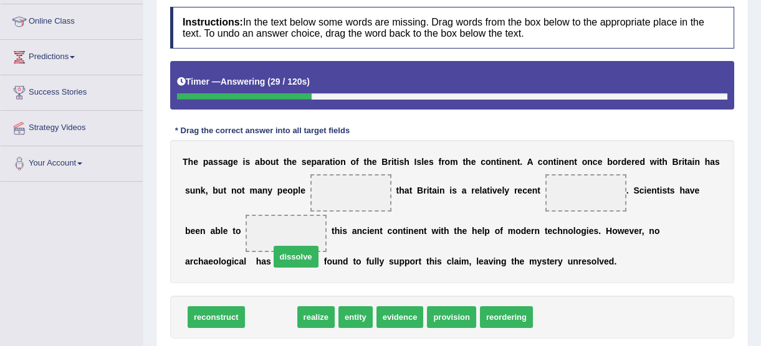
drag, startPoint x: 272, startPoint y: 319, endPoint x: 322, endPoint y: 198, distance: 130.5
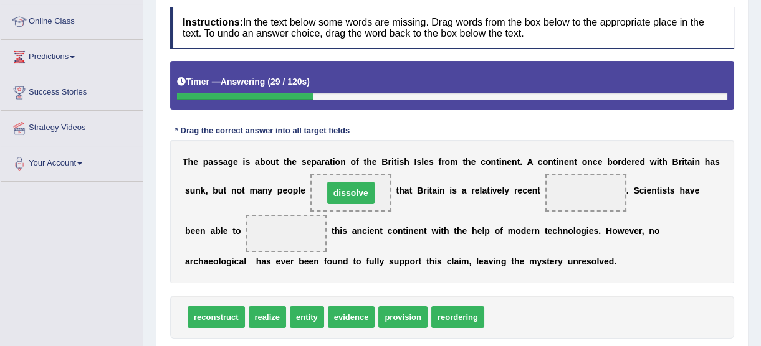
click at [327, 198] on span "dissolve" at bounding box center [350, 193] width 47 height 22
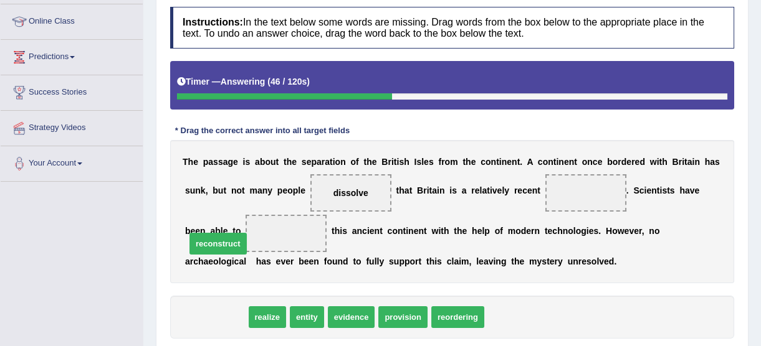
drag, startPoint x: 215, startPoint y: 317, endPoint x: 217, endPoint y: 243, distance: 74.2
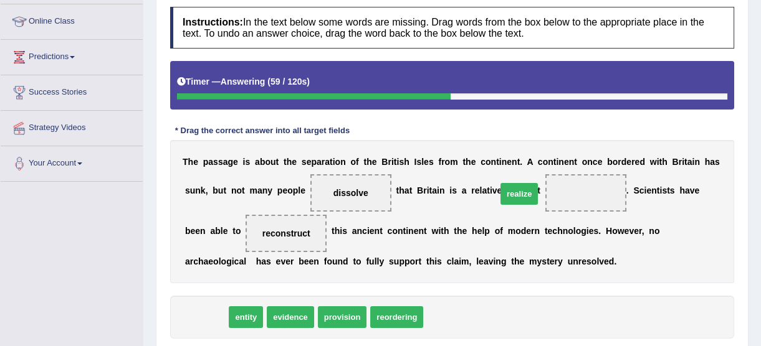
drag, startPoint x: 210, startPoint y: 313, endPoint x: 523, endPoint y: 190, distance: 336.8
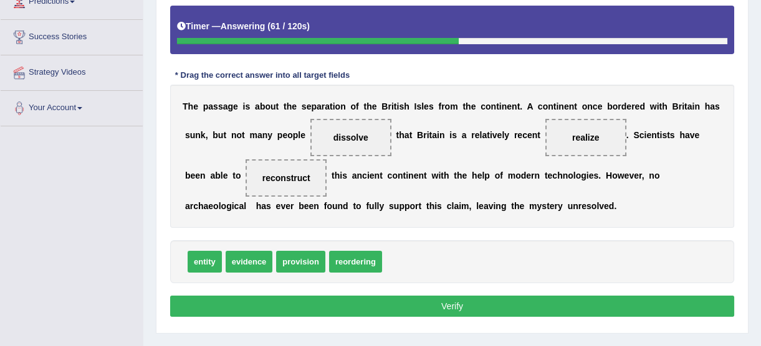
scroll to position [245, 0]
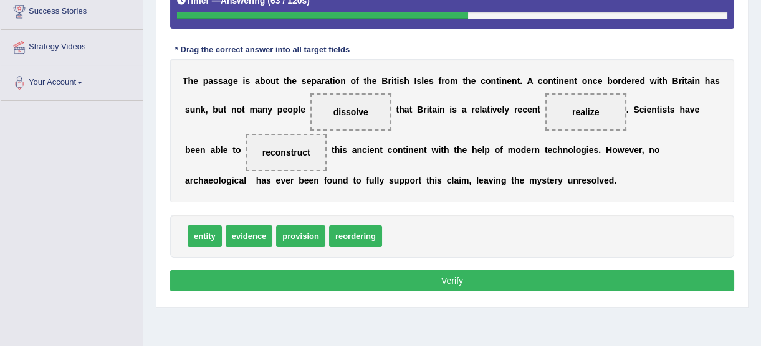
click at [616, 272] on button "Verify" at bounding box center [452, 280] width 564 height 21
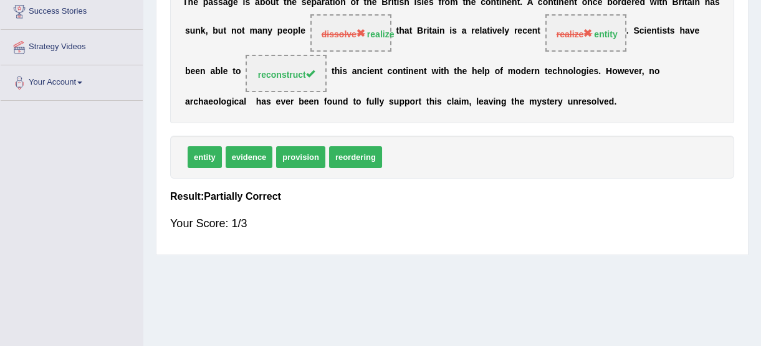
click at [594, 37] on strong "entity" at bounding box center [605, 34] width 23 height 10
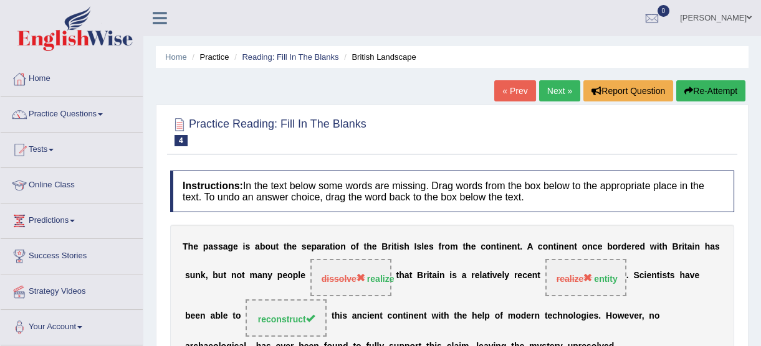
click at [548, 98] on link "Next »" at bounding box center [559, 90] width 41 height 21
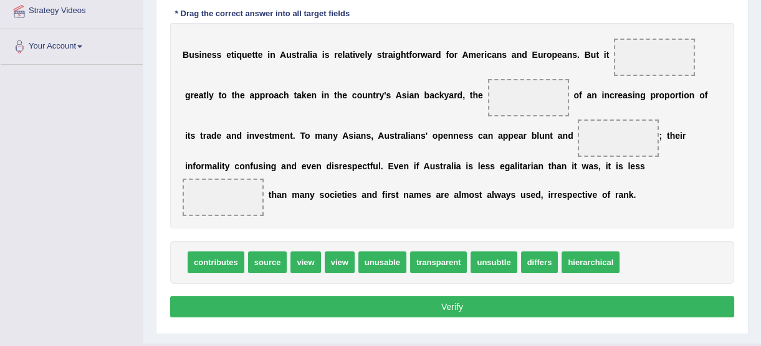
scroll to position [282, 0]
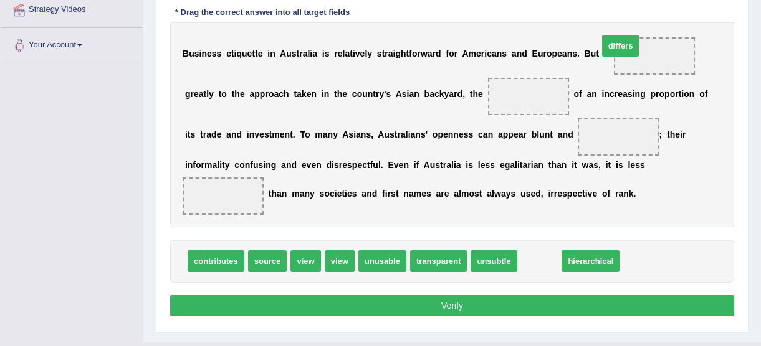
drag, startPoint x: 524, startPoint y: 258, endPoint x: 608, endPoint y: 44, distance: 230.3
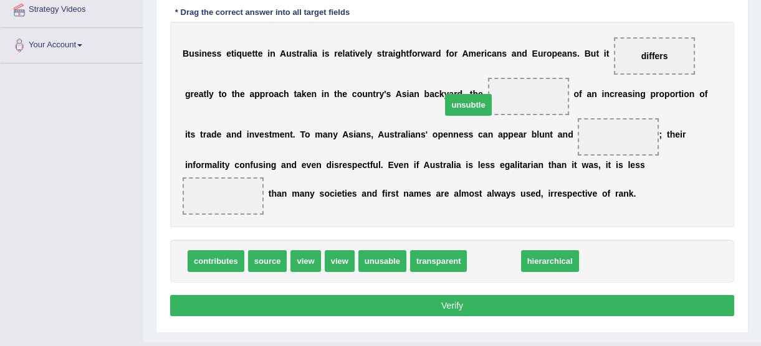
drag, startPoint x: 485, startPoint y: 255, endPoint x: 459, endPoint y: 99, distance: 158.5
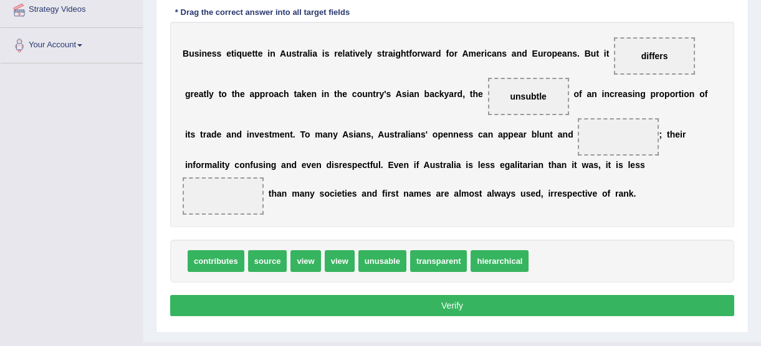
drag, startPoint x: 465, startPoint y: 88, endPoint x: 491, endPoint y: 107, distance: 32.5
click at [488, 102] on span "unsubtle" at bounding box center [528, 96] width 81 height 37
drag, startPoint x: 463, startPoint y: 96, endPoint x: 497, endPoint y: 115, distance: 39.3
click at [497, 115] on div "B u s i n e s s e t i q u e t t e i n A u s t r a l i a i s r e l a t i v e l y…" at bounding box center [452, 125] width 564 height 206
click at [330, 264] on span "view" at bounding box center [340, 262] width 30 height 22
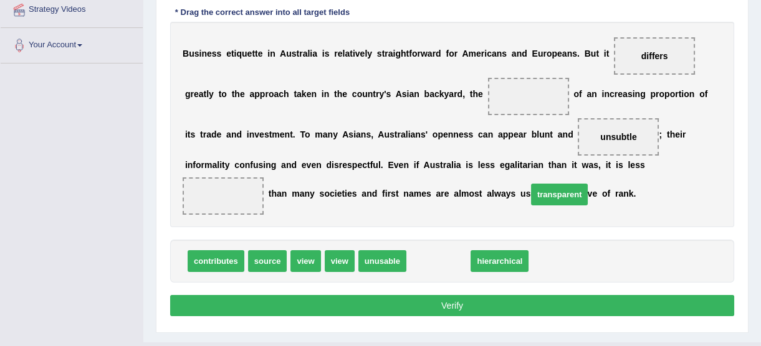
drag, startPoint x: 427, startPoint y: 259, endPoint x: 560, endPoint y: 186, distance: 152.0
